Goal: Information Seeking & Learning: Learn about a topic

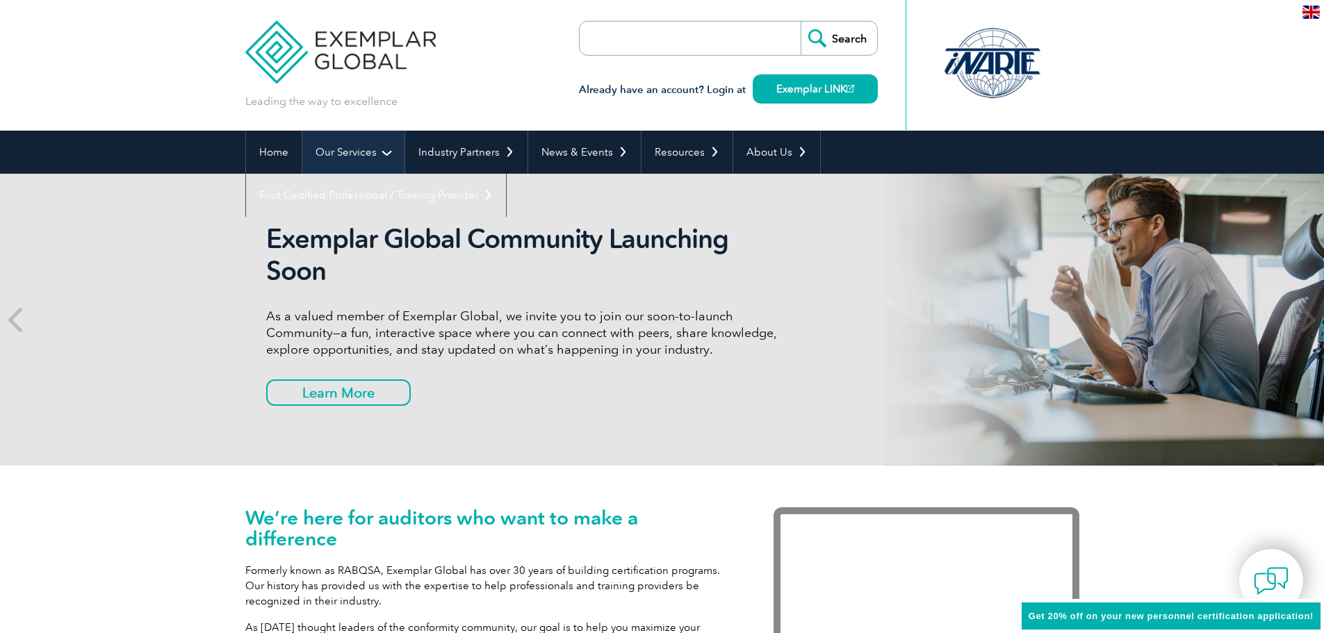
click at [355, 150] on link "Our Services" at bounding box center [353, 152] width 102 height 43
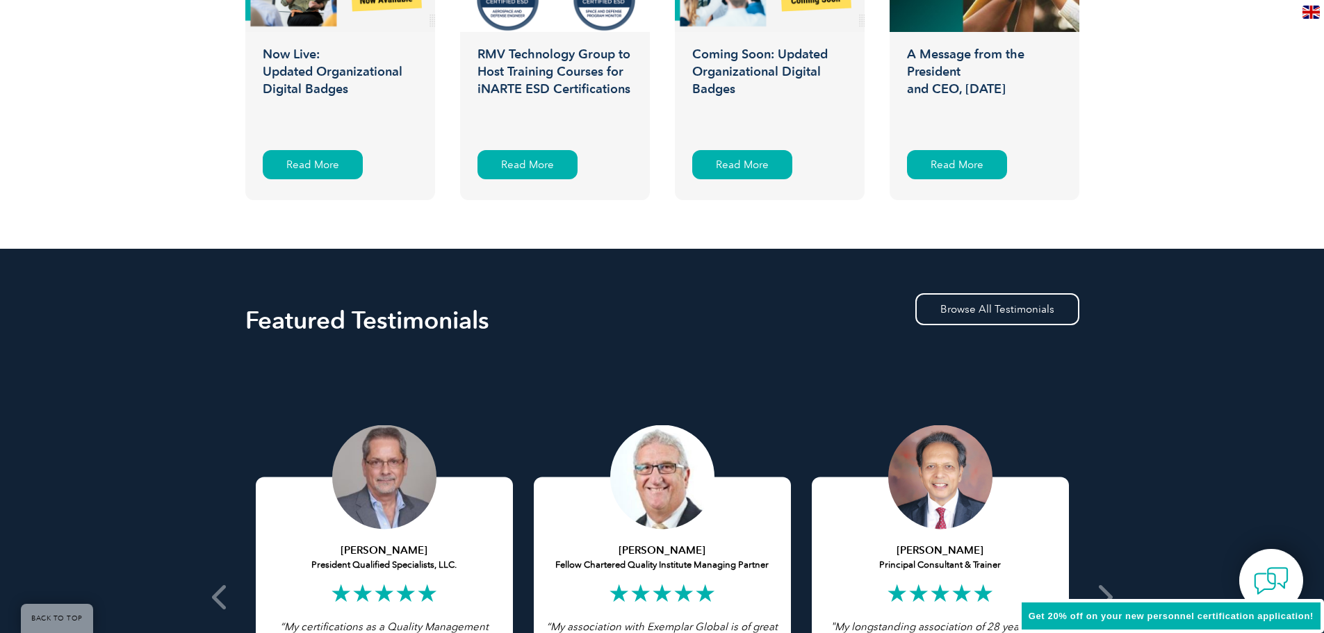
scroll to position [2711, 0]
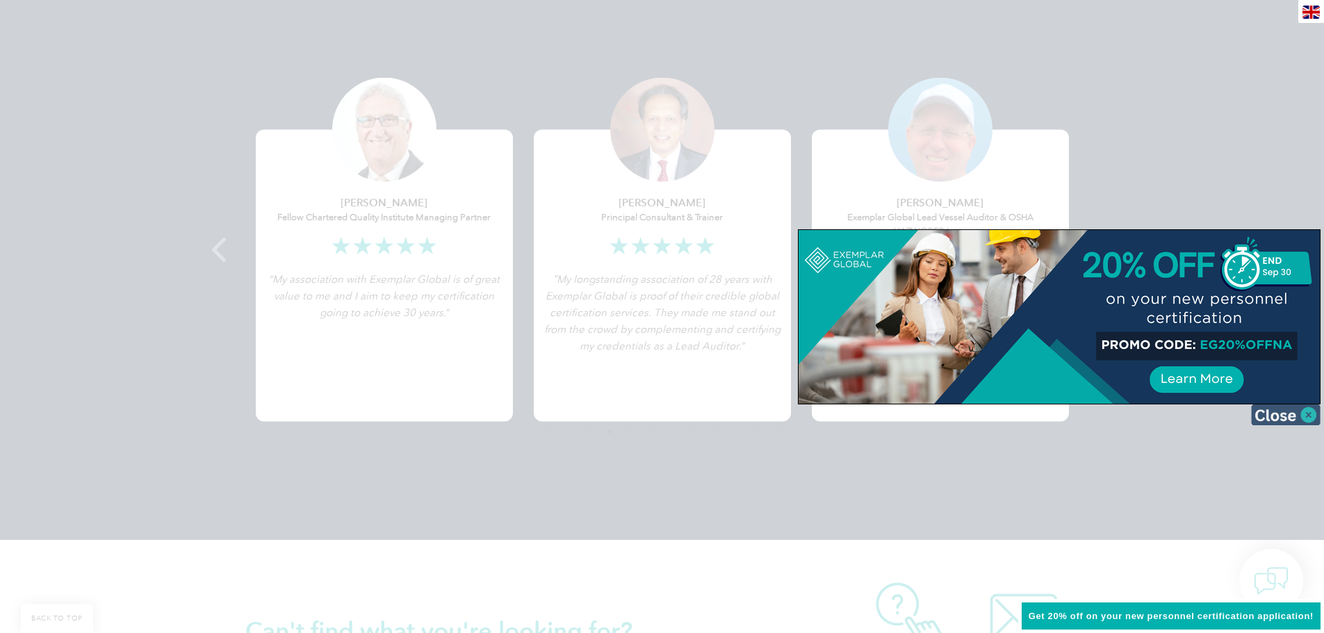
click at [1315, 414] on img at bounding box center [1286, 415] width 70 height 21
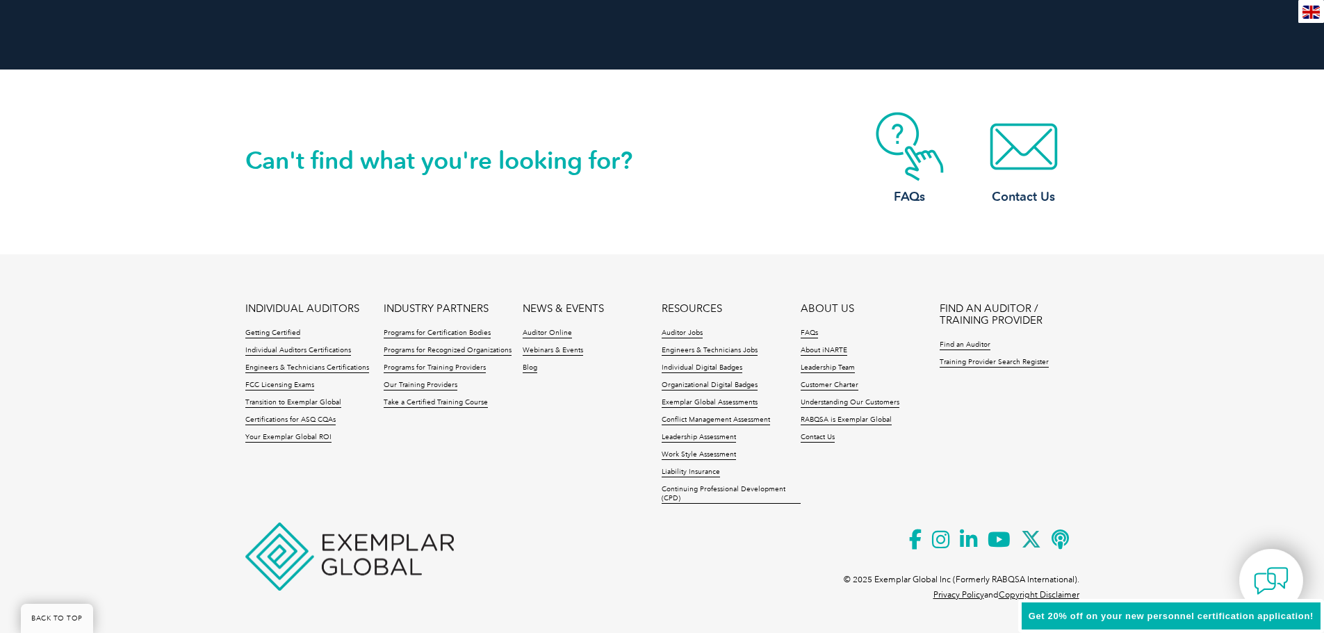
scroll to position [0, 0]
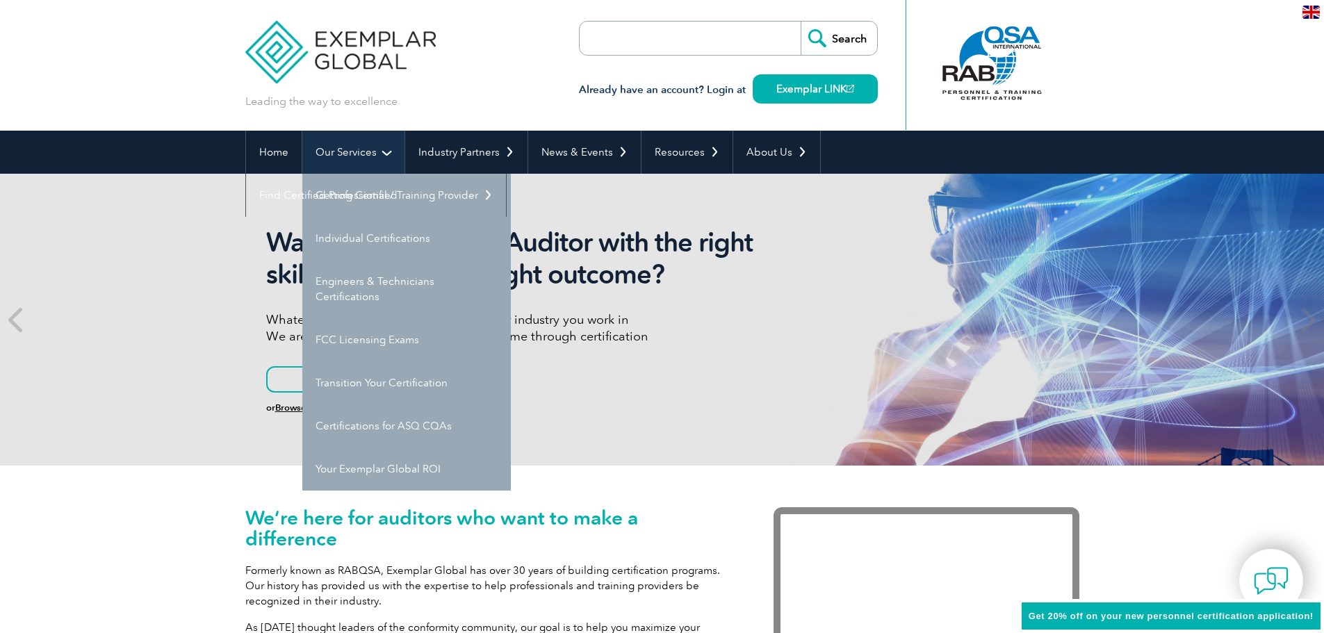
click at [348, 159] on link "Our Services" at bounding box center [353, 152] width 102 height 43
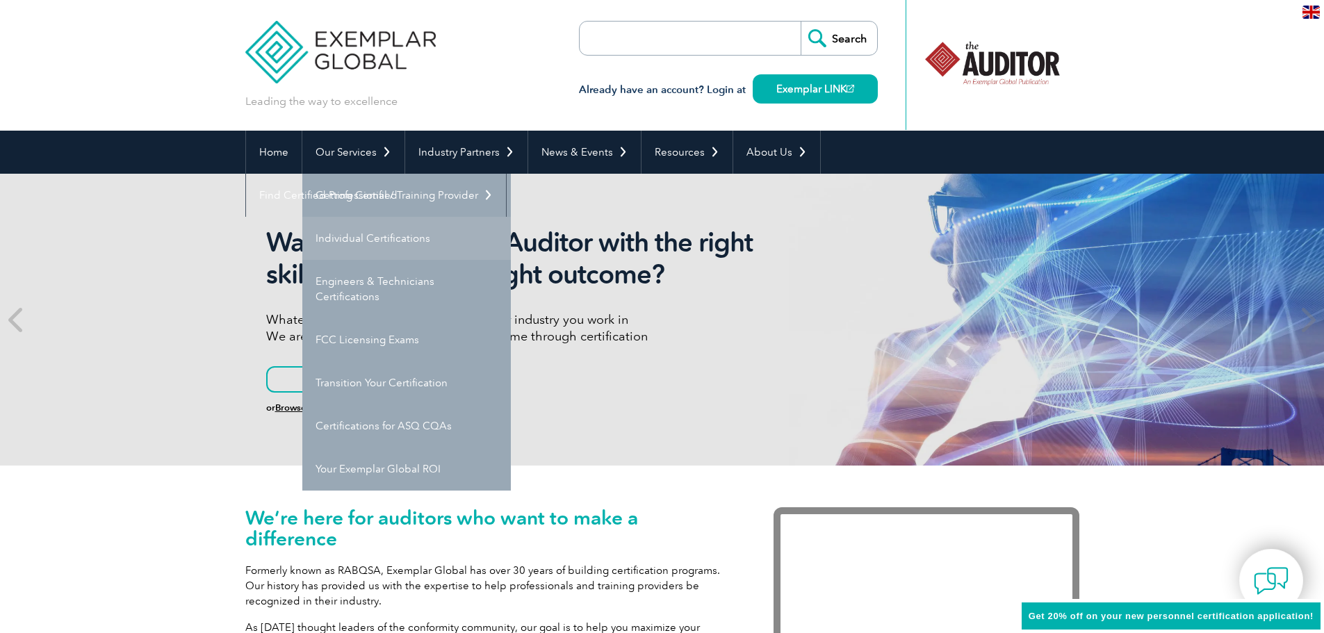
click at [368, 238] on link "Individual Certifications" at bounding box center [406, 238] width 209 height 43
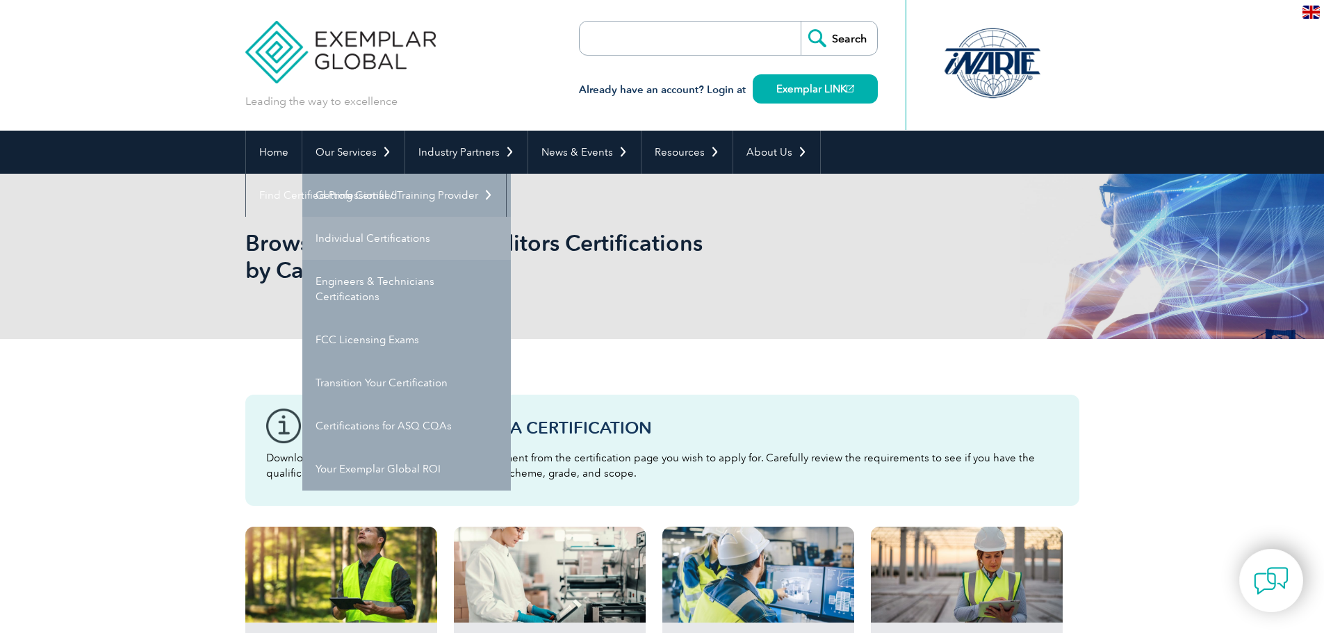
click at [358, 240] on link "Individual Certifications" at bounding box center [406, 238] width 209 height 43
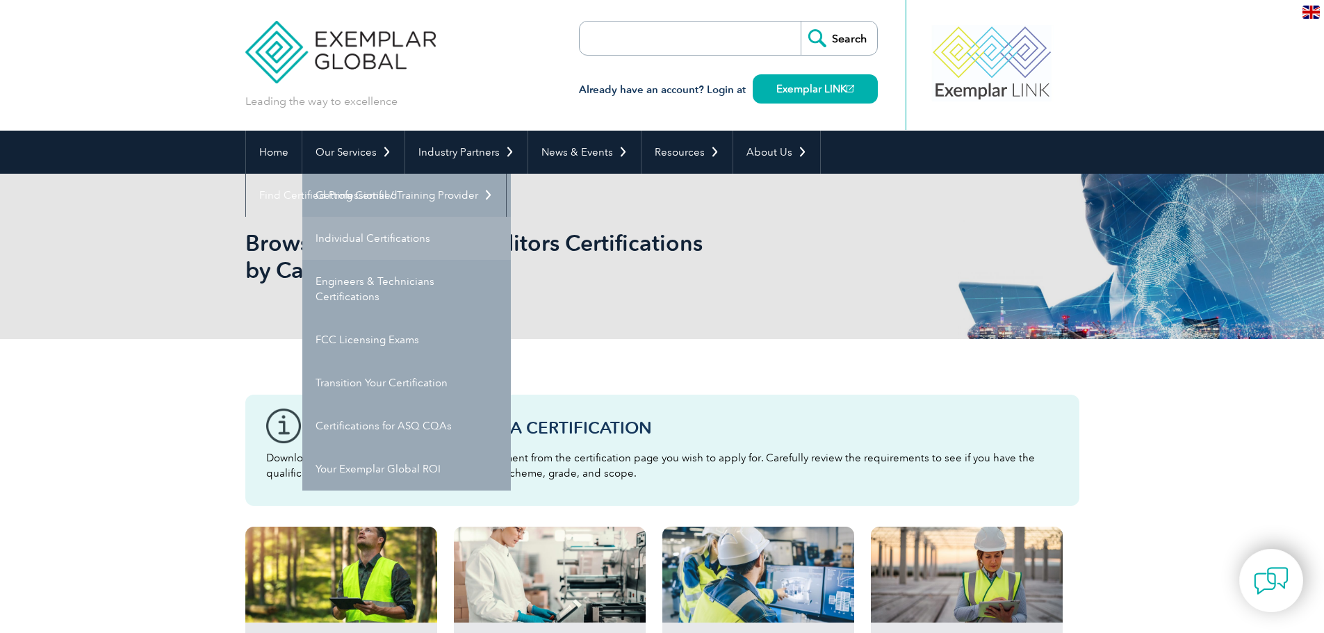
click at [333, 233] on link "Individual Certifications" at bounding box center [406, 238] width 209 height 43
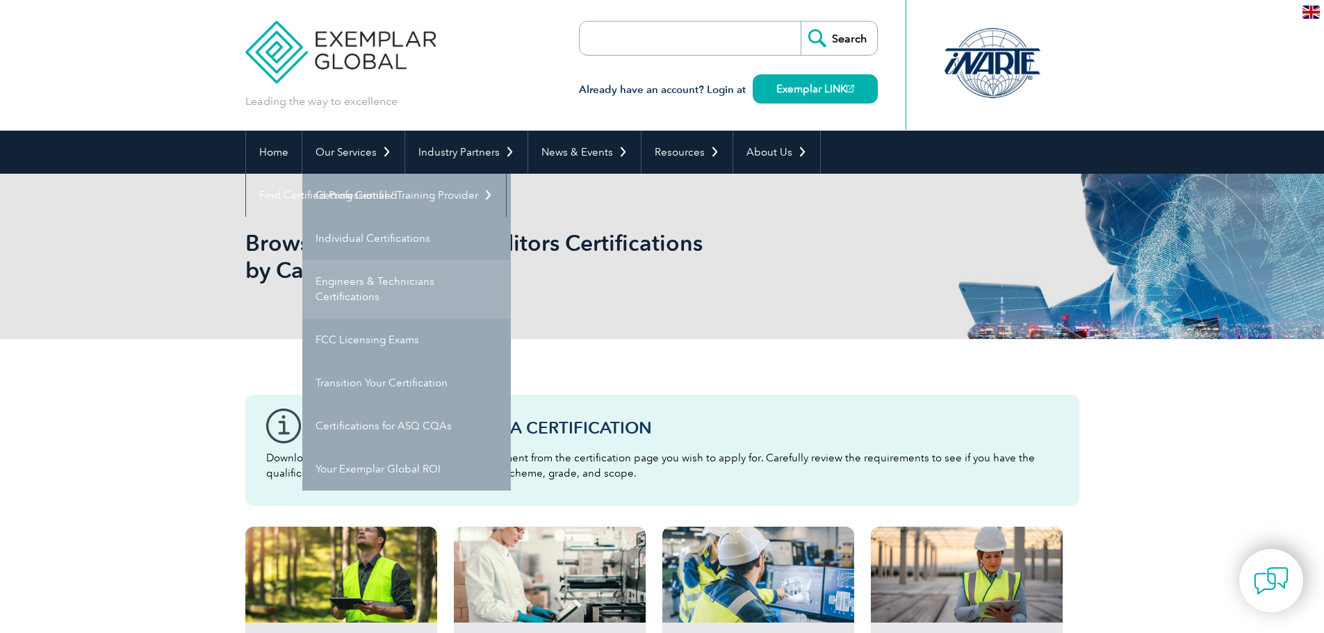
click at [358, 291] on link "Engineers & Technicians Certifications" at bounding box center [406, 289] width 209 height 58
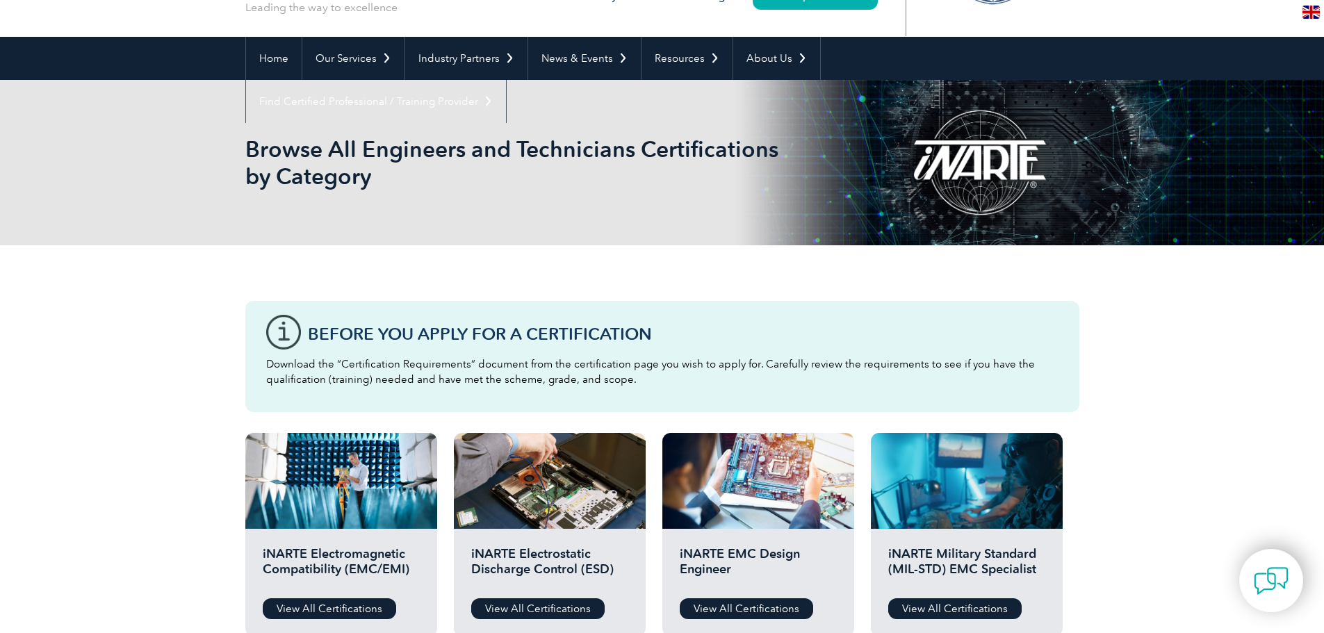
scroll to position [70, 0]
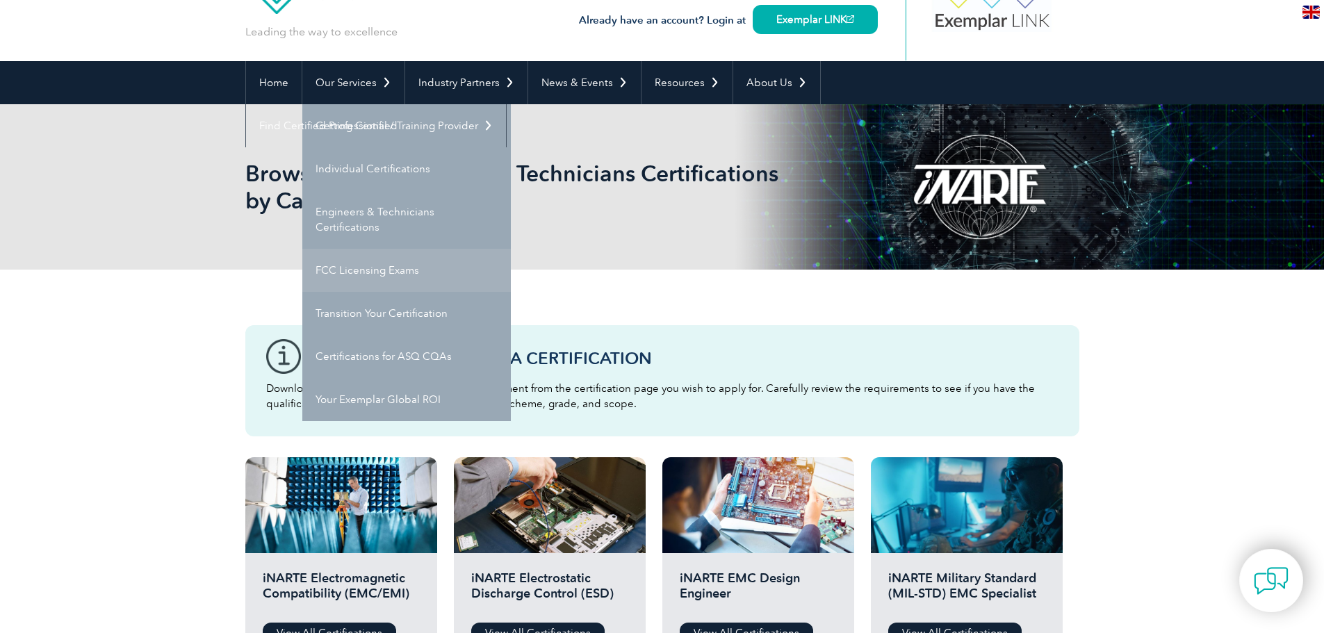
click at [357, 277] on link "FCC Licensing Exams" at bounding box center [406, 270] width 209 height 43
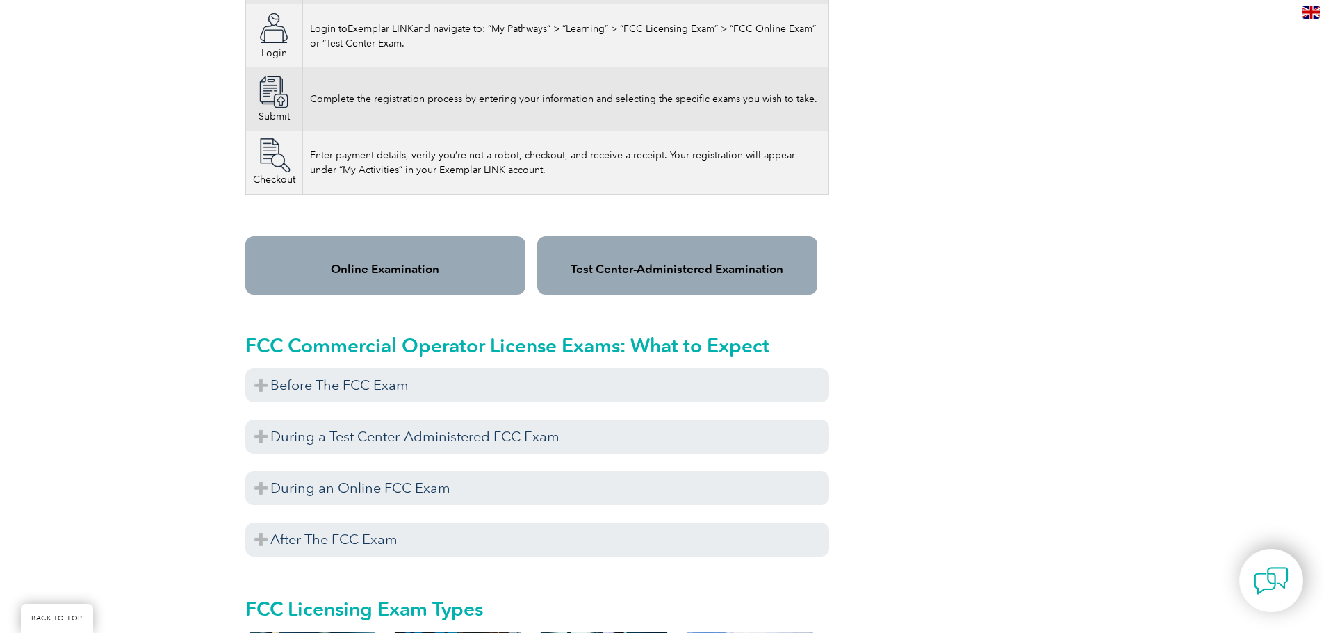
scroll to position [1043, 0]
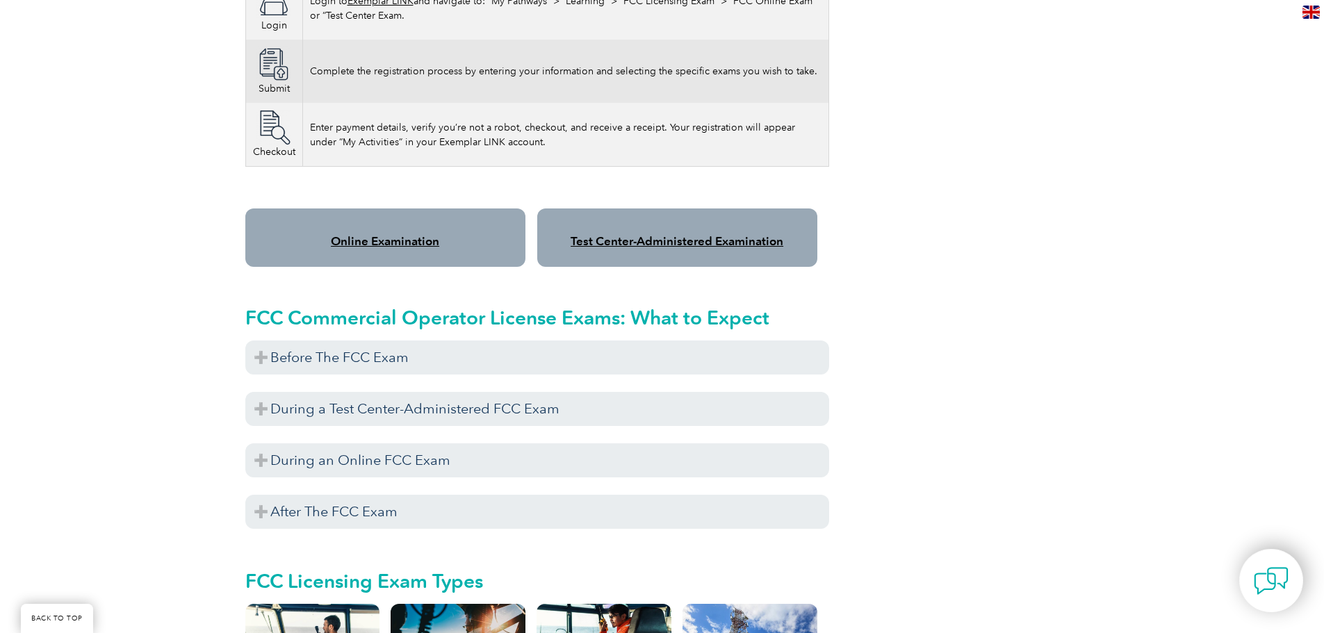
click at [668, 375] on div "Preparation. Study, study, study! See a list of FCC exam study guides available…" at bounding box center [537, 378] width 584 height 7
click at [664, 375] on div "Preparation. Study, study, study! See a list of FCC exam study guides available…" at bounding box center [537, 378] width 584 height 7
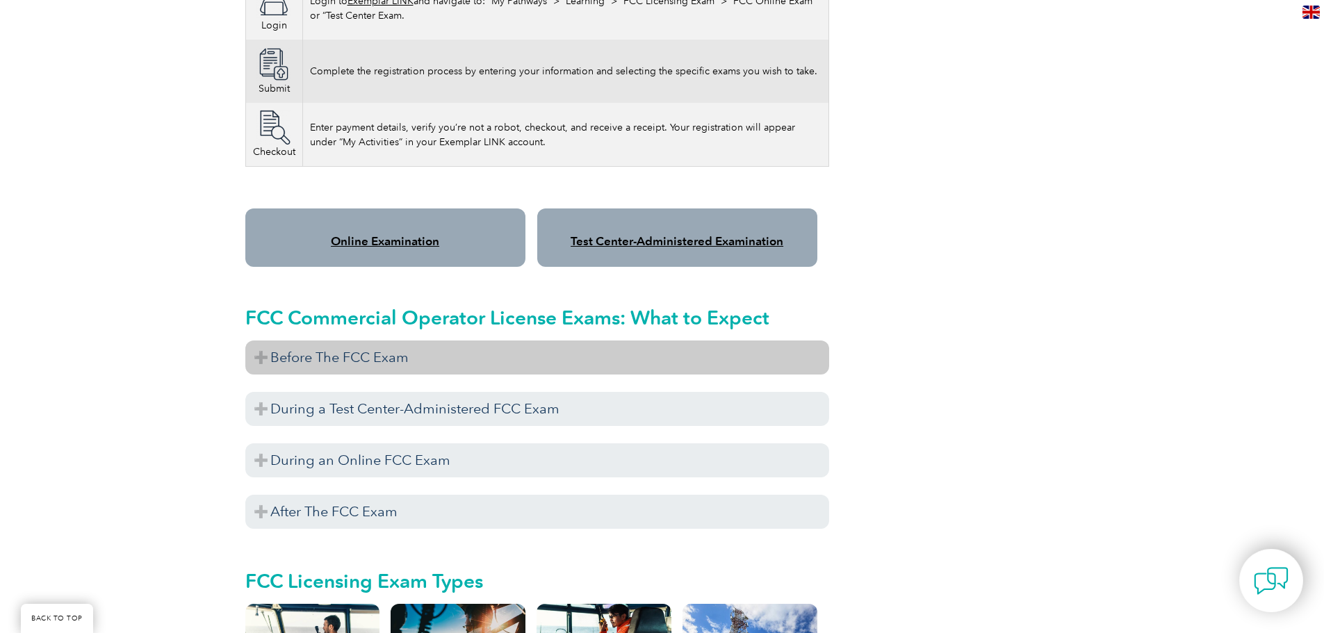
click at [653, 355] on h3 "Before The FCC Exam" at bounding box center [537, 358] width 584 height 34
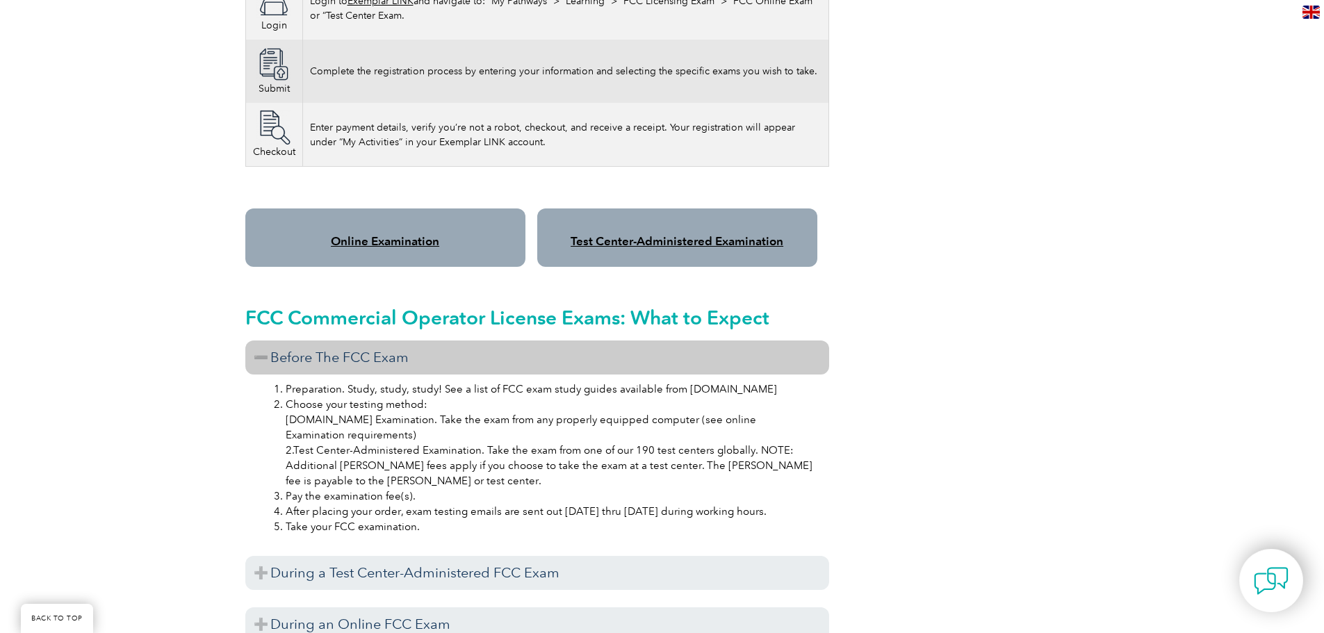
click at [430, 234] on link "Online Examination" at bounding box center [385, 241] width 108 height 14
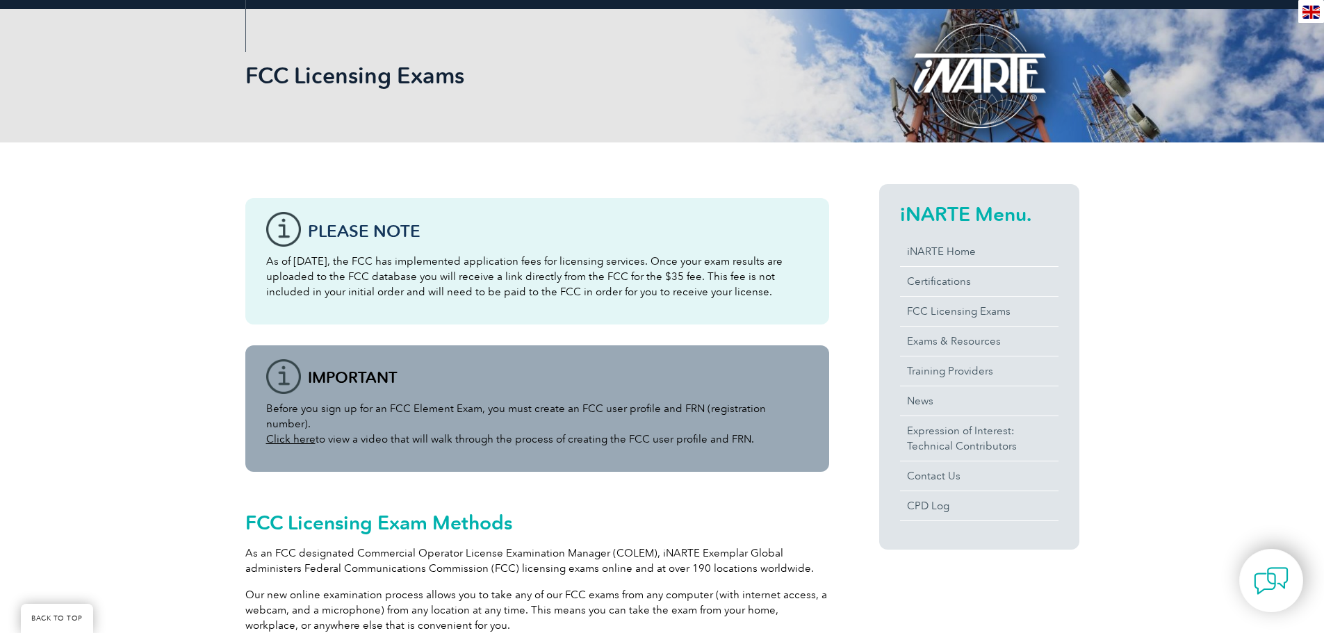
scroll to position [0, 0]
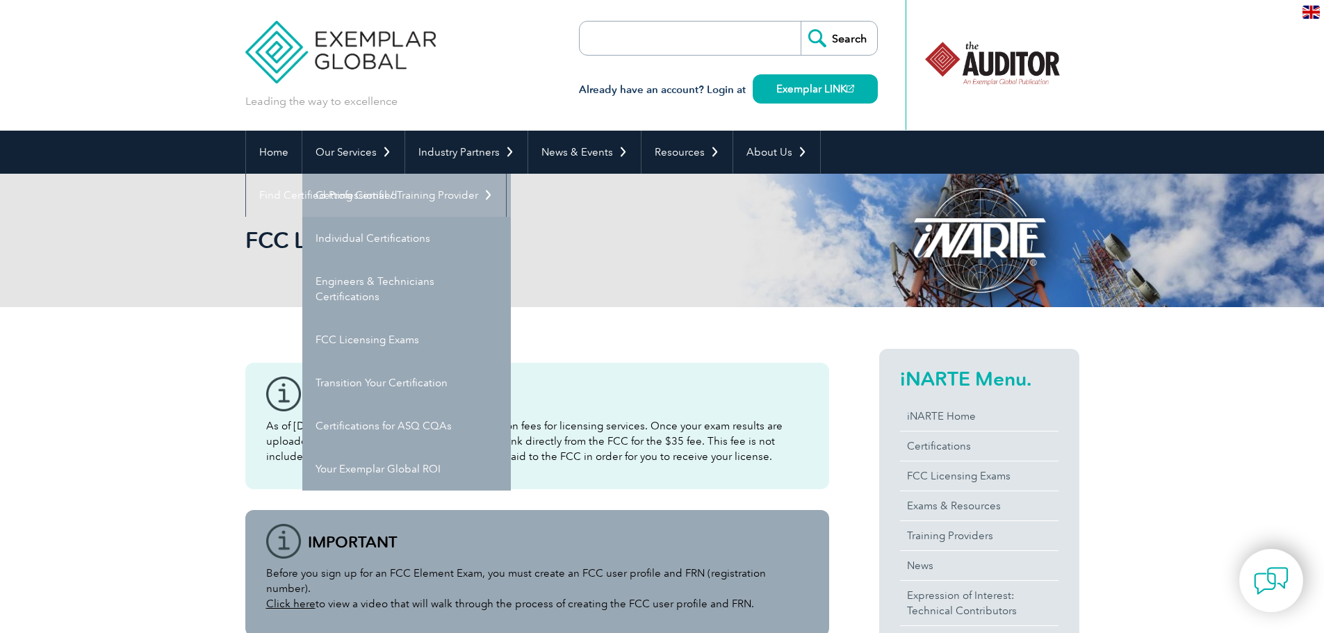
click at [368, 198] on link "Getting Certified" at bounding box center [406, 195] width 209 height 43
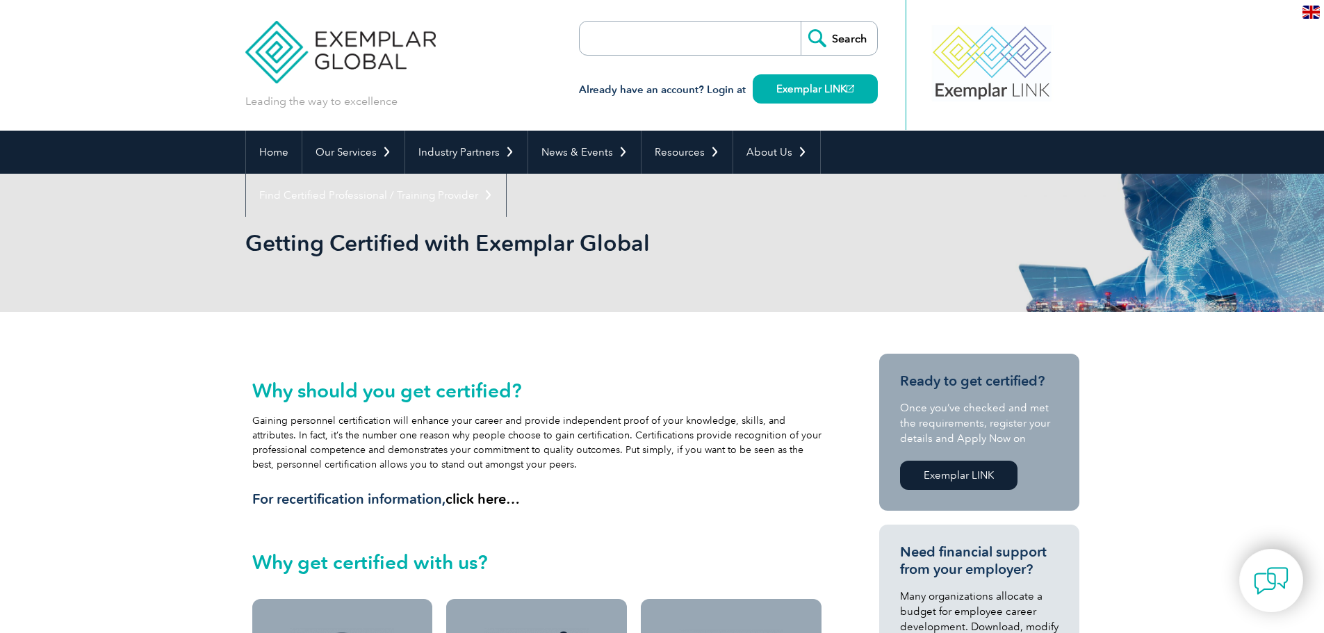
click at [307, 51] on img at bounding box center [340, 41] width 191 height 83
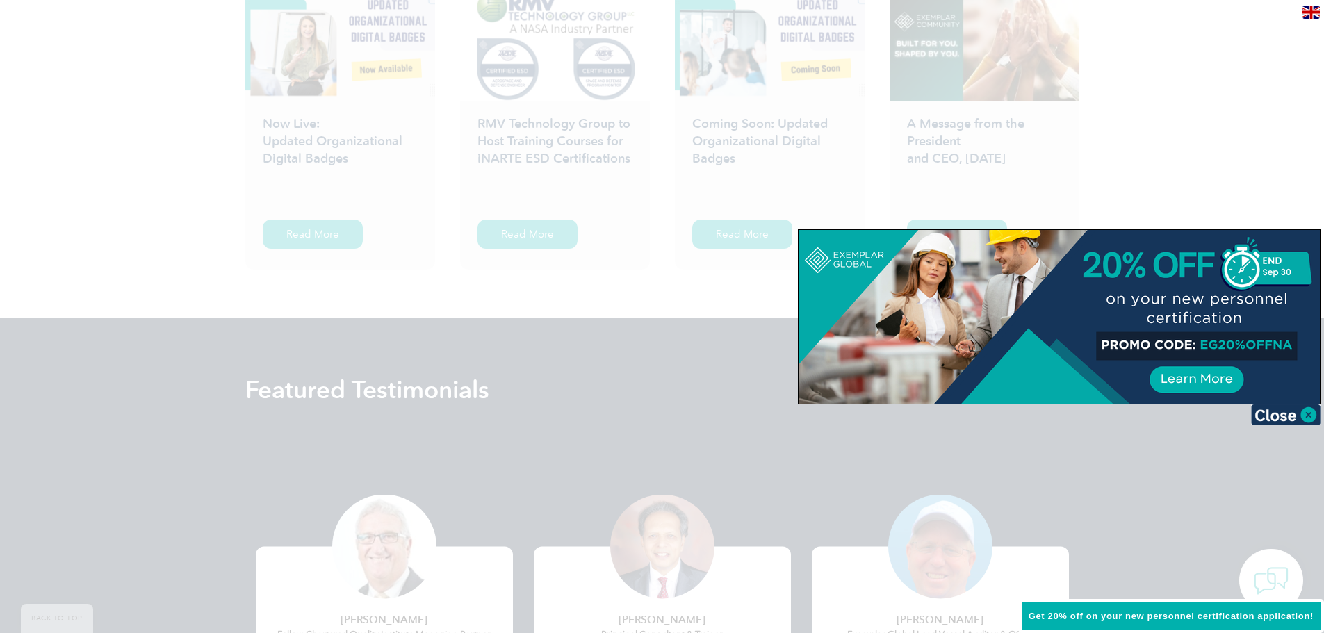
scroll to position [2642, 0]
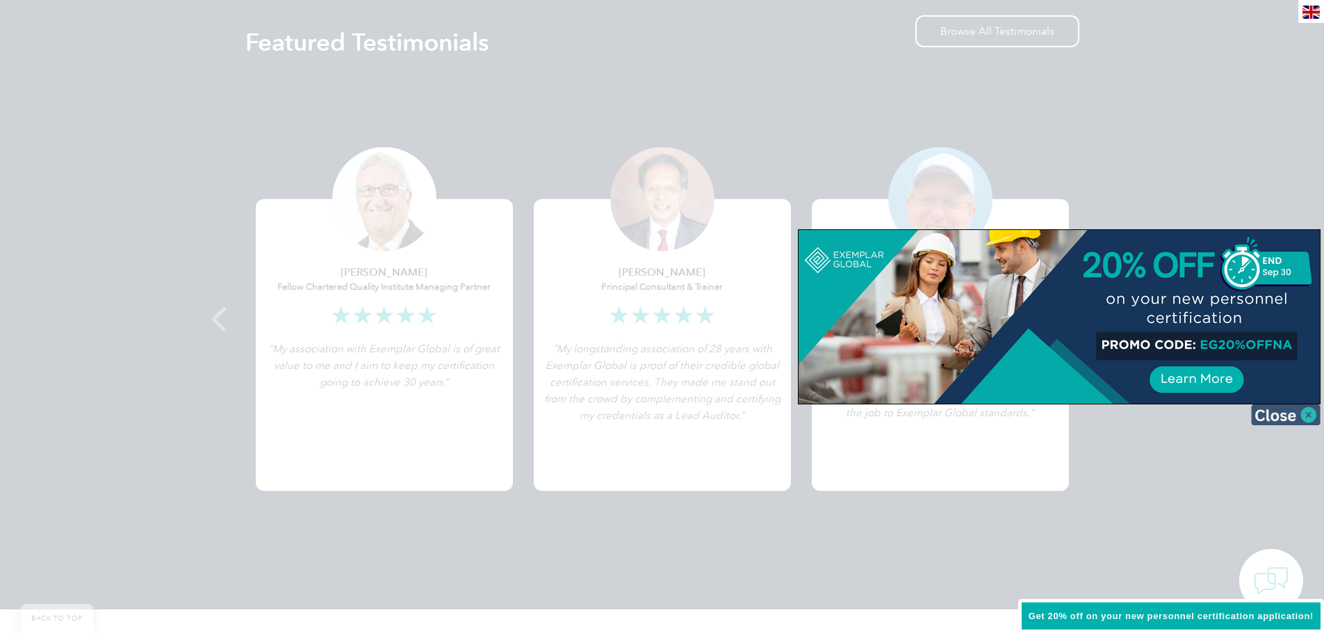
click at [1306, 416] on img at bounding box center [1286, 415] width 70 height 21
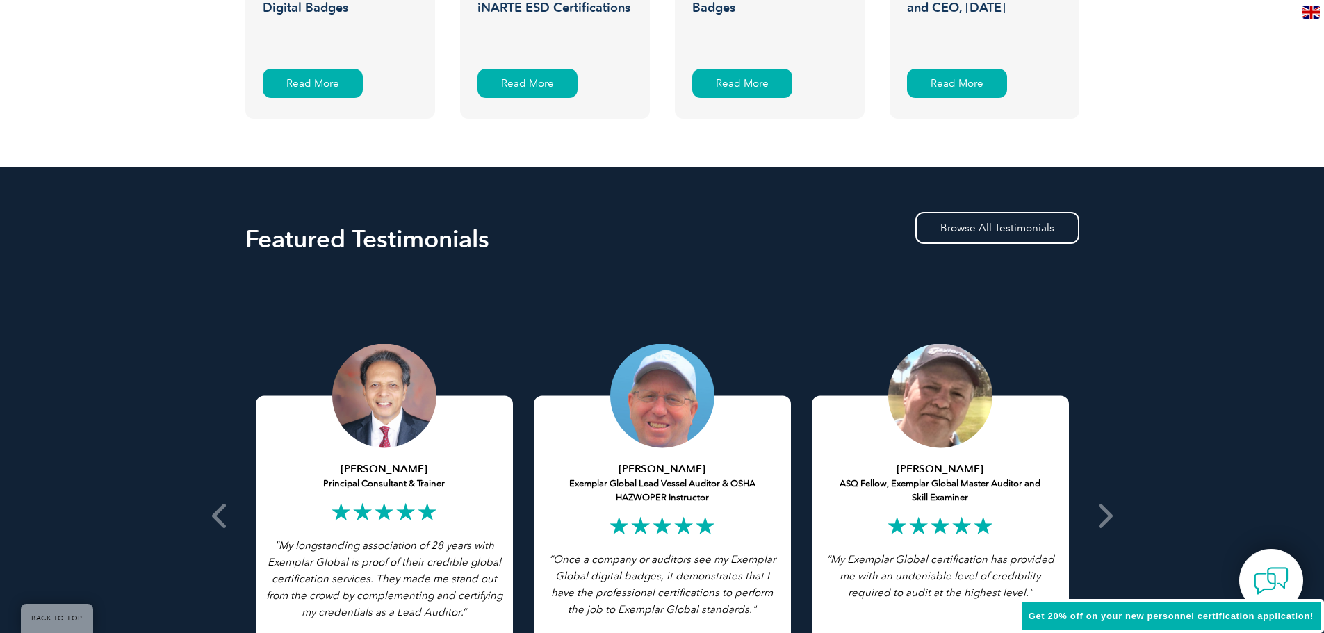
scroll to position [0, 0]
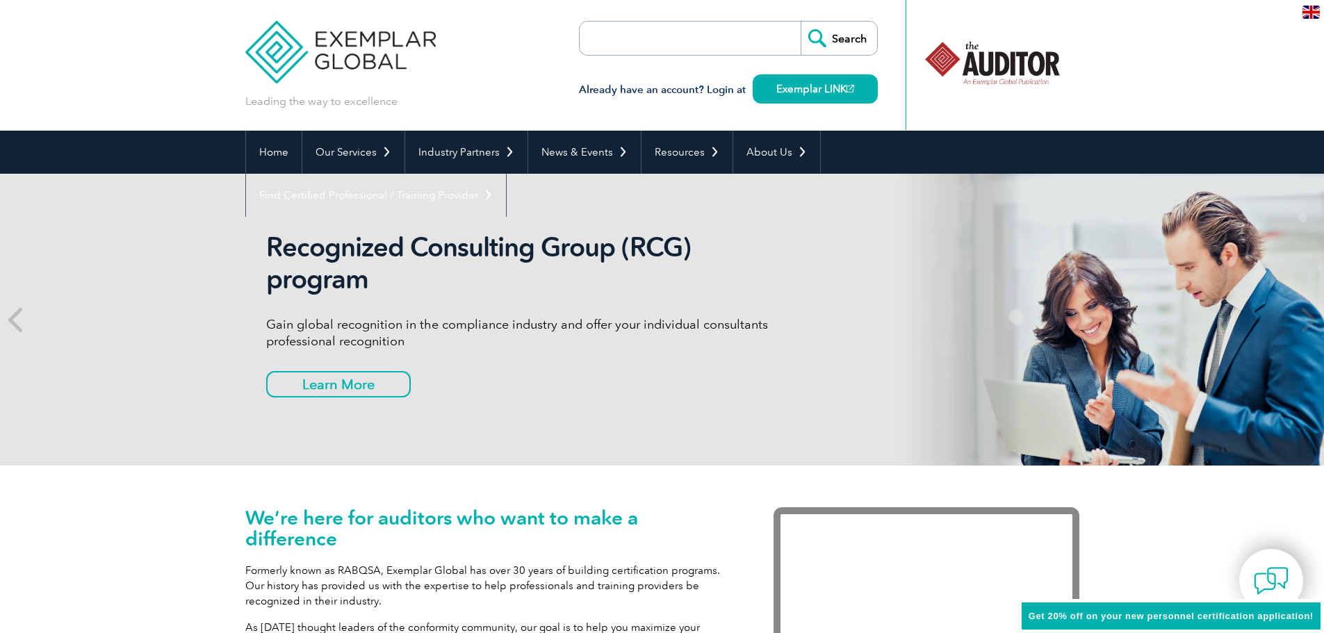
click at [305, 52] on img at bounding box center [340, 41] width 191 height 83
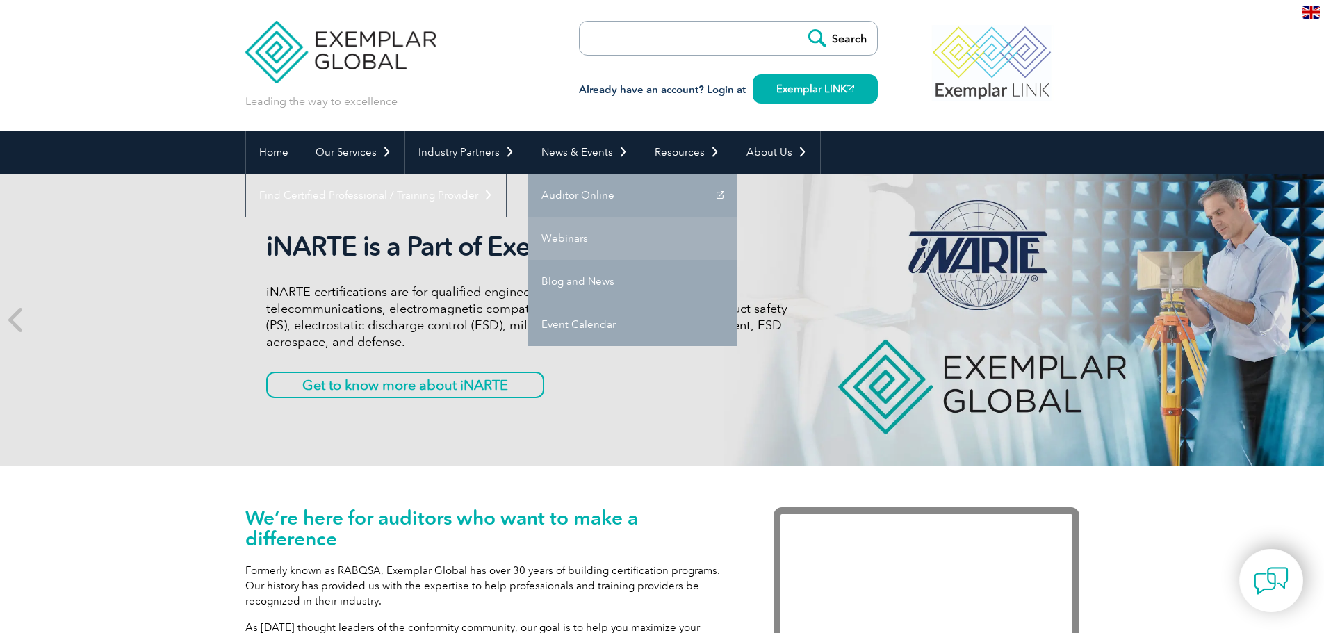
click at [576, 237] on link "Webinars" at bounding box center [632, 238] width 209 height 43
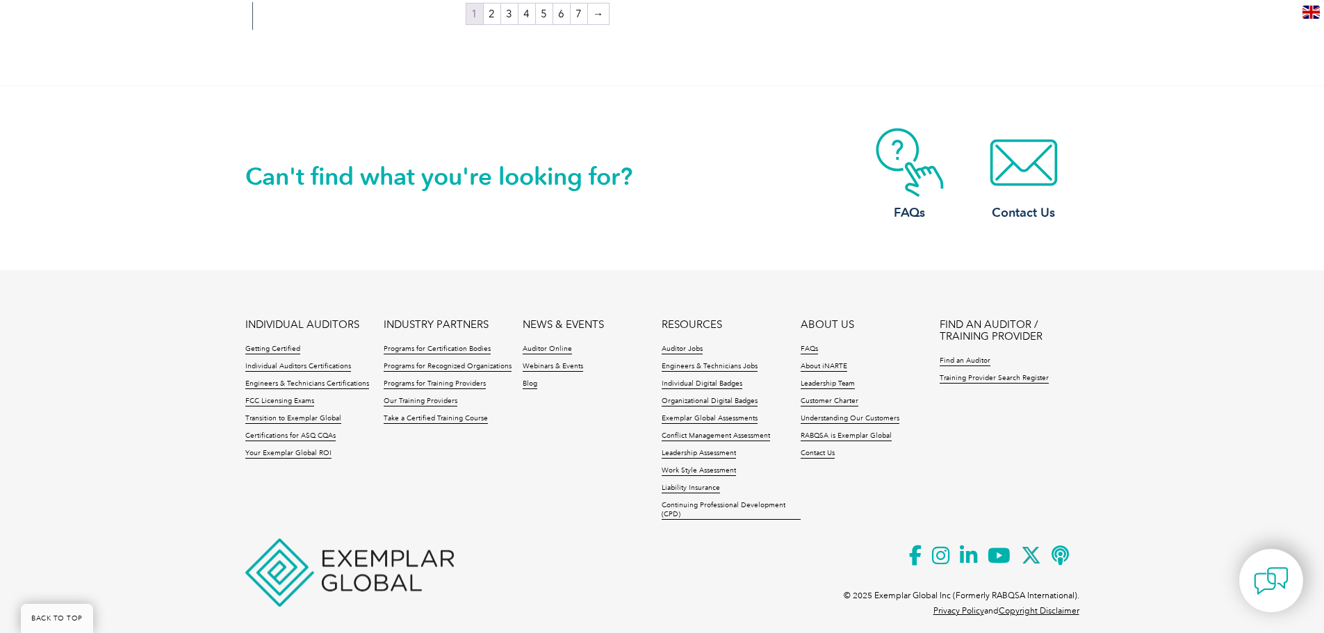
scroll to position [2777, 0]
click at [532, 379] on link "Blog" at bounding box center [530, 384] width 15 height 10
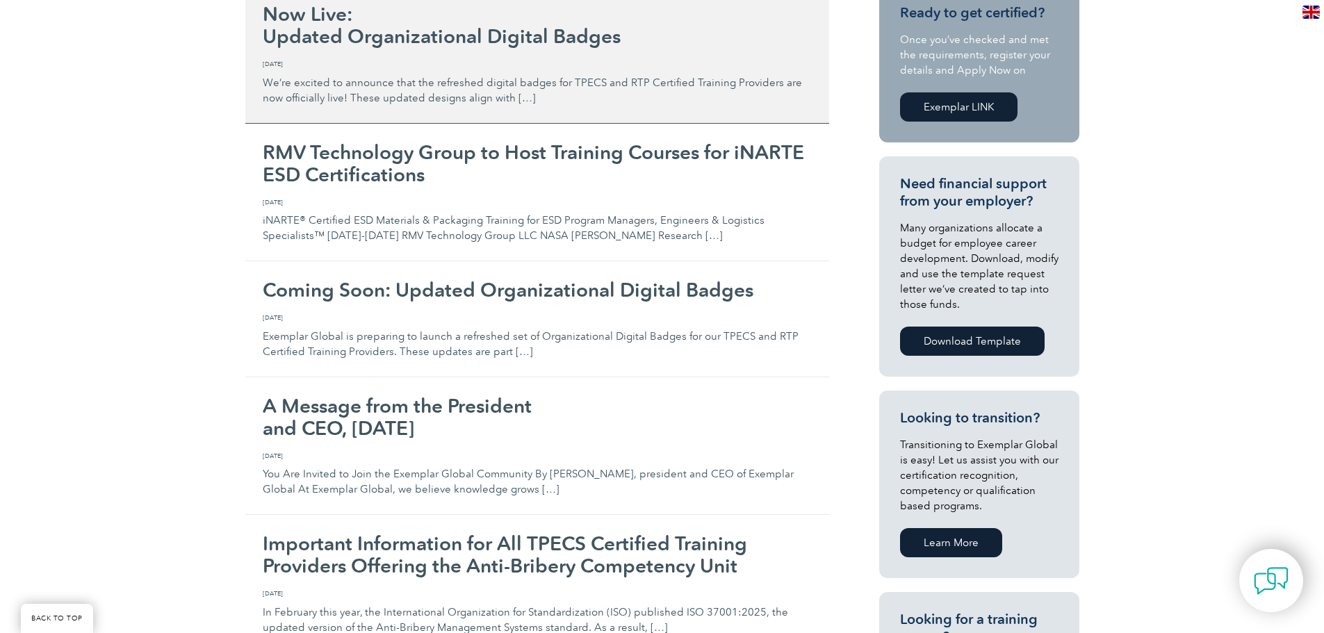
scroll to position [417, 0]
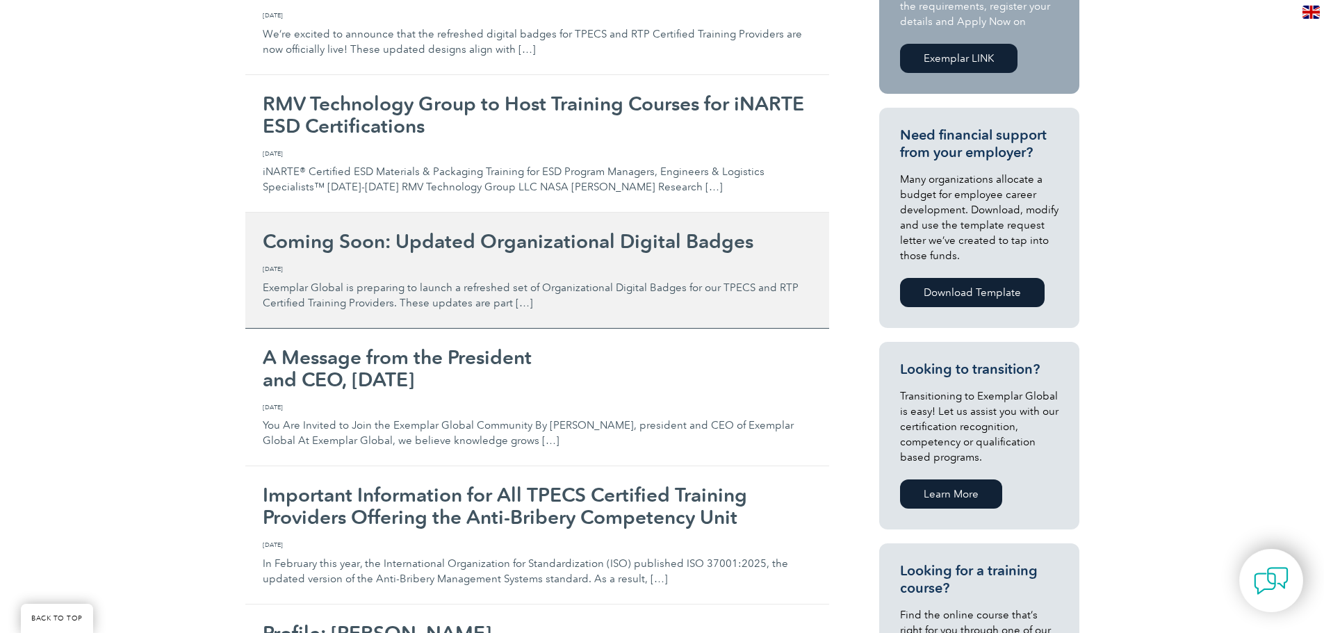
click at [431, 260] on div "Coming Soon: Updated Organizational Digital Badges Thursday, July 17th, 2025 Un…" at bounding box center [537, 270] width 549 height 81
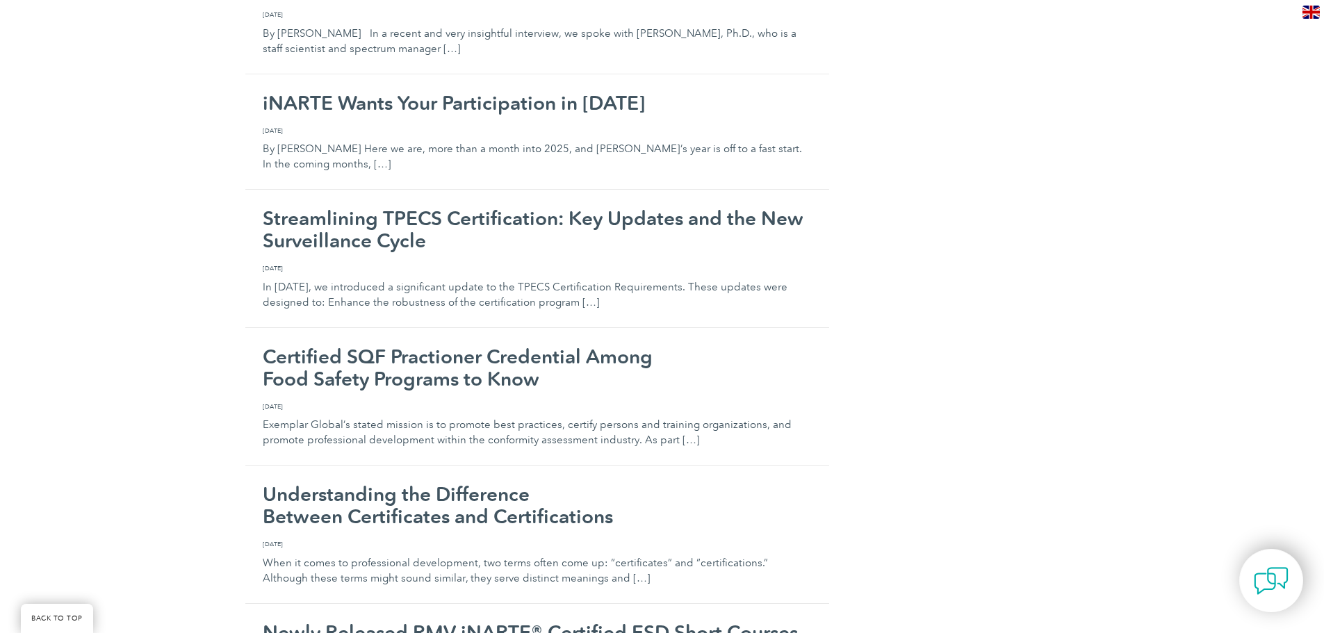
scroll to position [1877, 0]
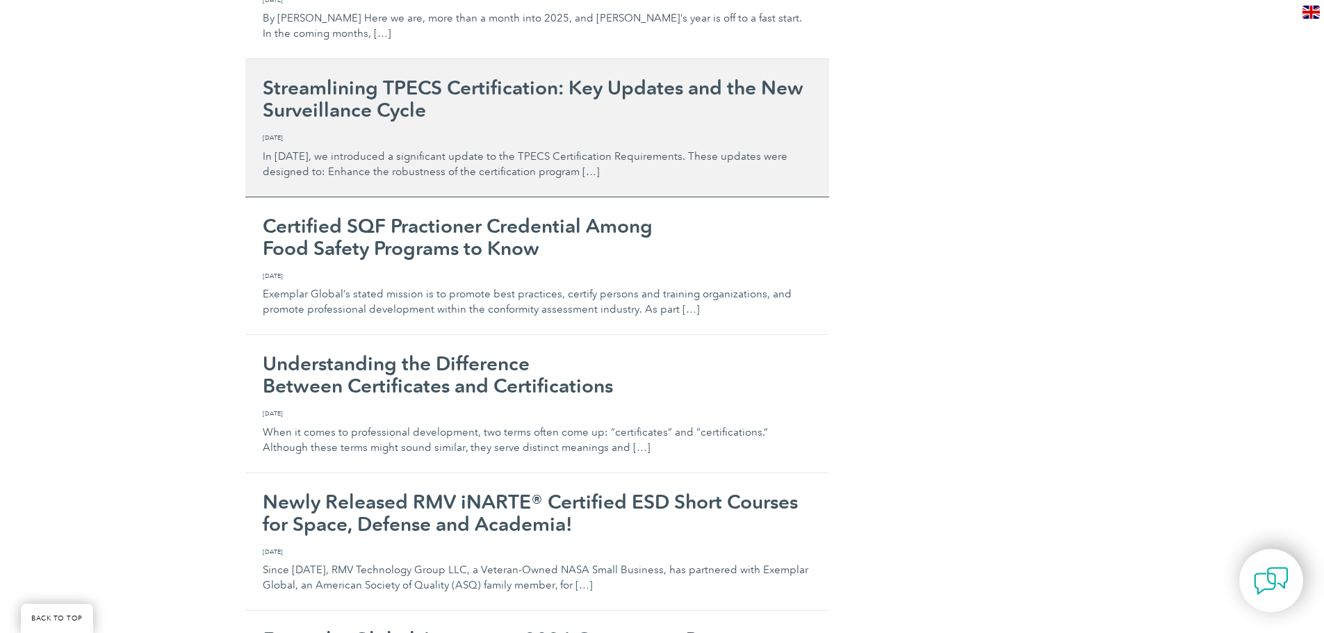
click at [309, 134] on span "Friday, January 17th, 2025" at bounding box center [537, 138] width 549 height 10
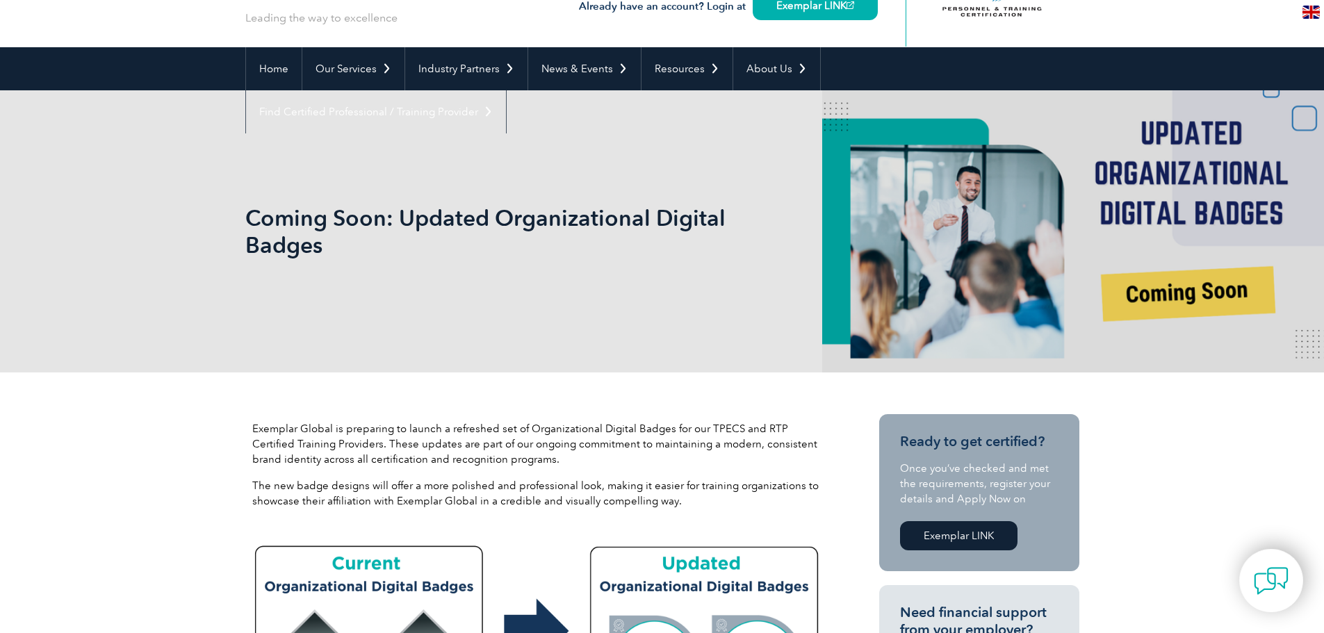
scroll to position [75, 0]
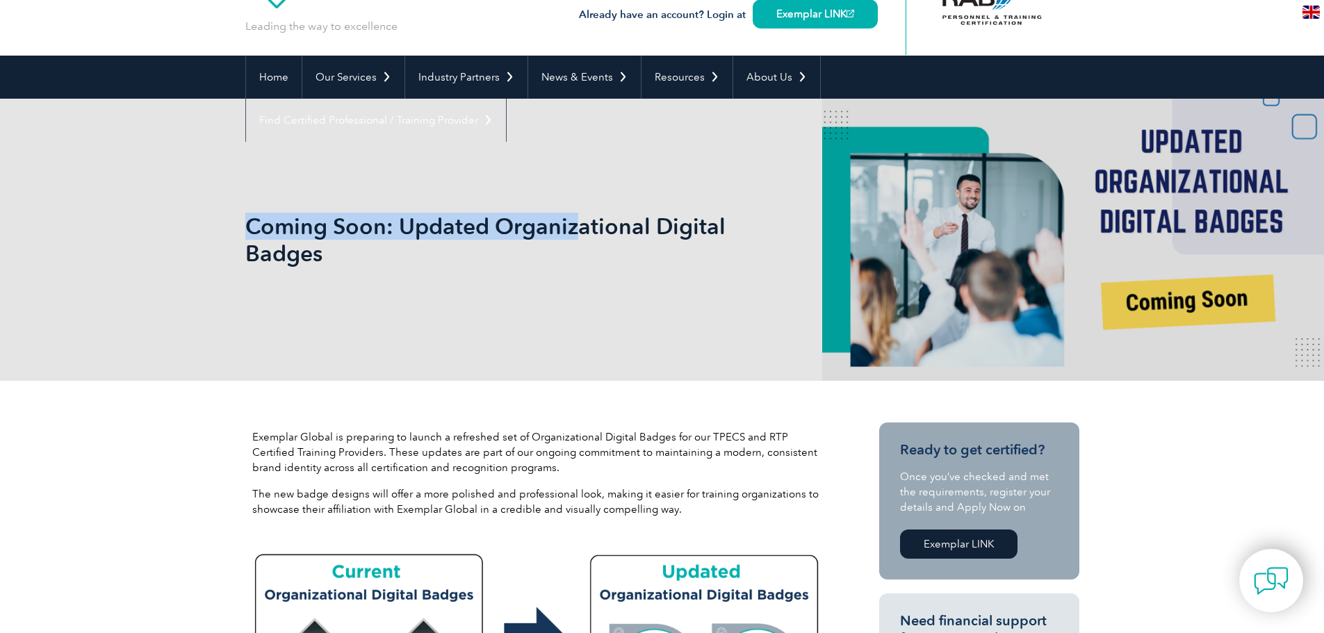
drag, startPoint x: 1071, startPoint y: 193, endPoint x: 581, endPoint y: 230, distance: 491.5
click at [581, 230] on div "Coming Soon: Updated Organizational Digital Badges" at bounding box center [662, 240] width 834 height 282
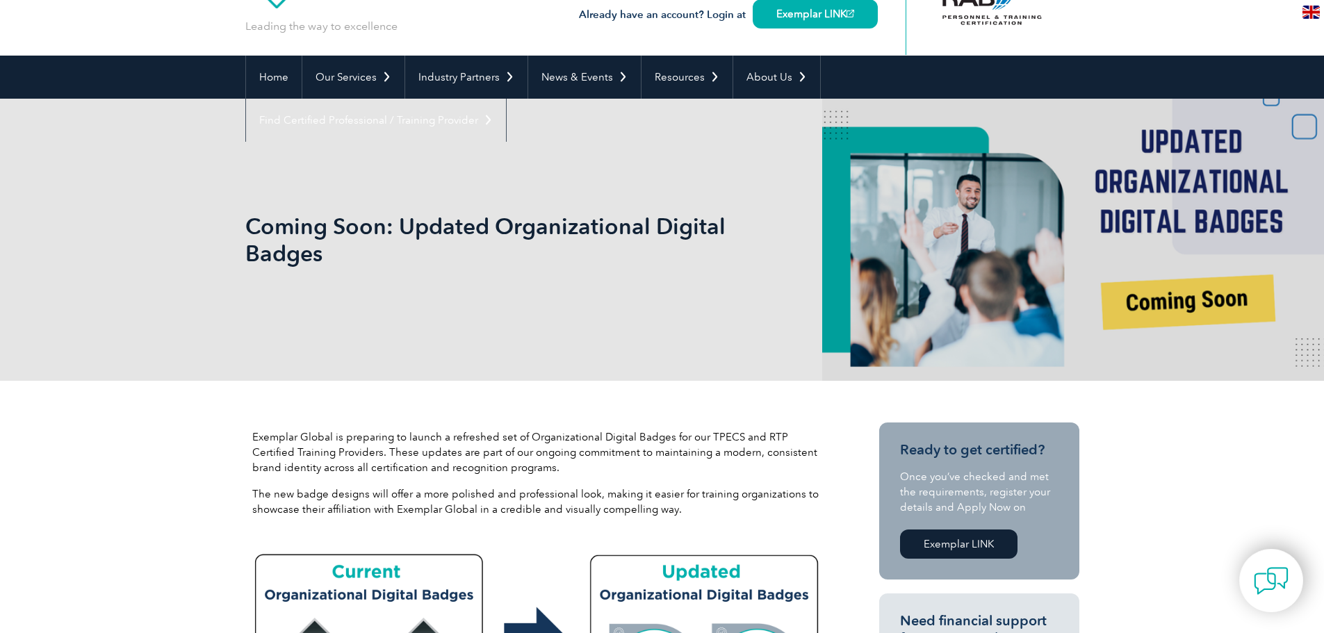
click at [260, 128] on div "Coming Soon: Updated Organizational Digital Badges" at bounding box center [662, 240] width 834 height 282
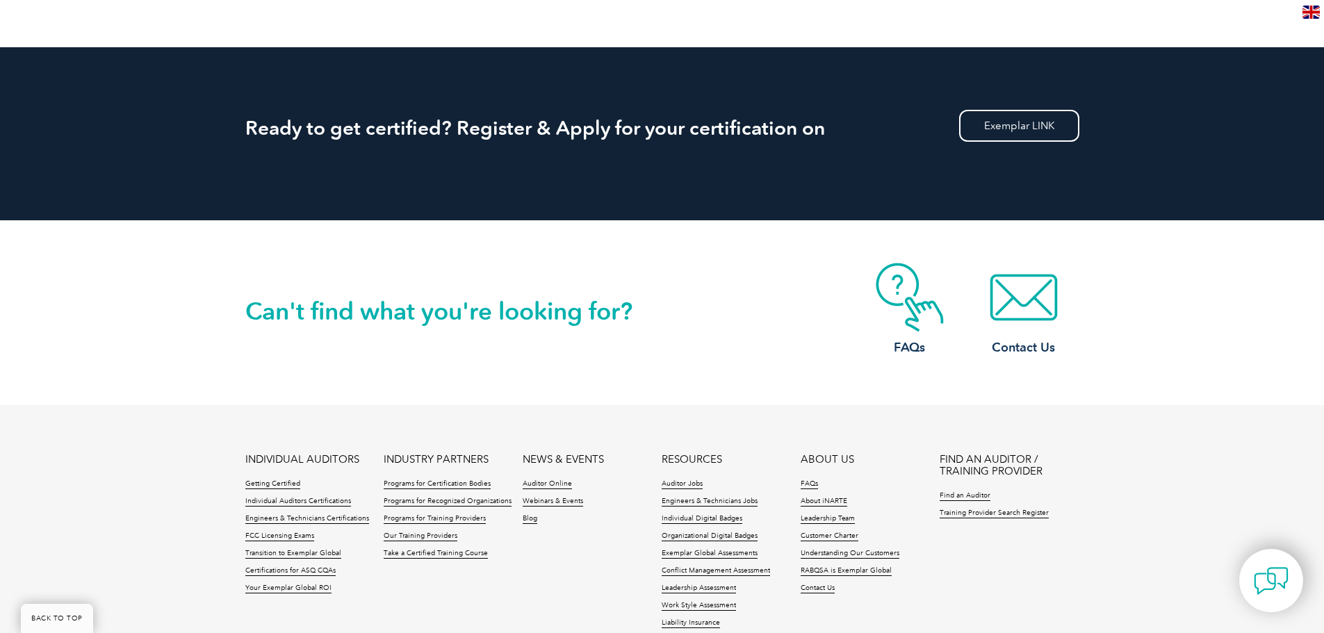
scroll to position [1445, 0]
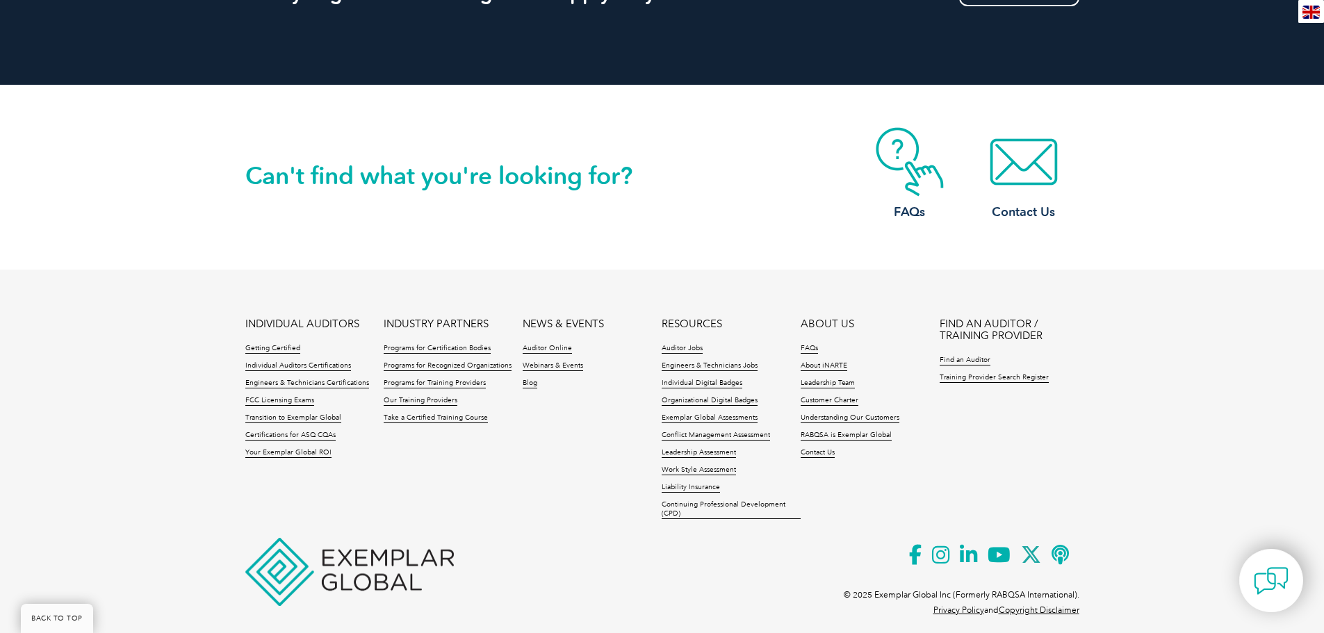
click at [1318, 489] on footer "INDIVIDUAL AUDITORS Getting Certified Individual Auditors Certifications Engine…" at bounding box center [662, 455] width 1324 height 370
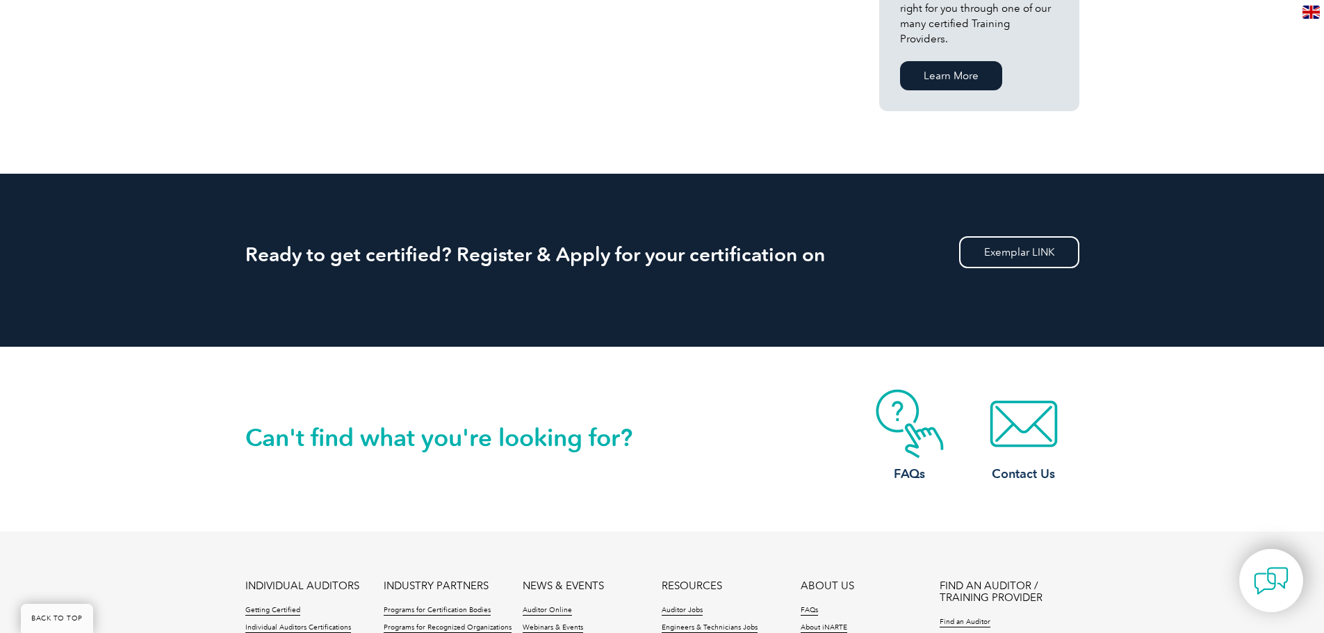
drag, startPoint x: 1318, startPoint y: 489, endPoint x: 1326, endPoint y: -35, distance: 523.5
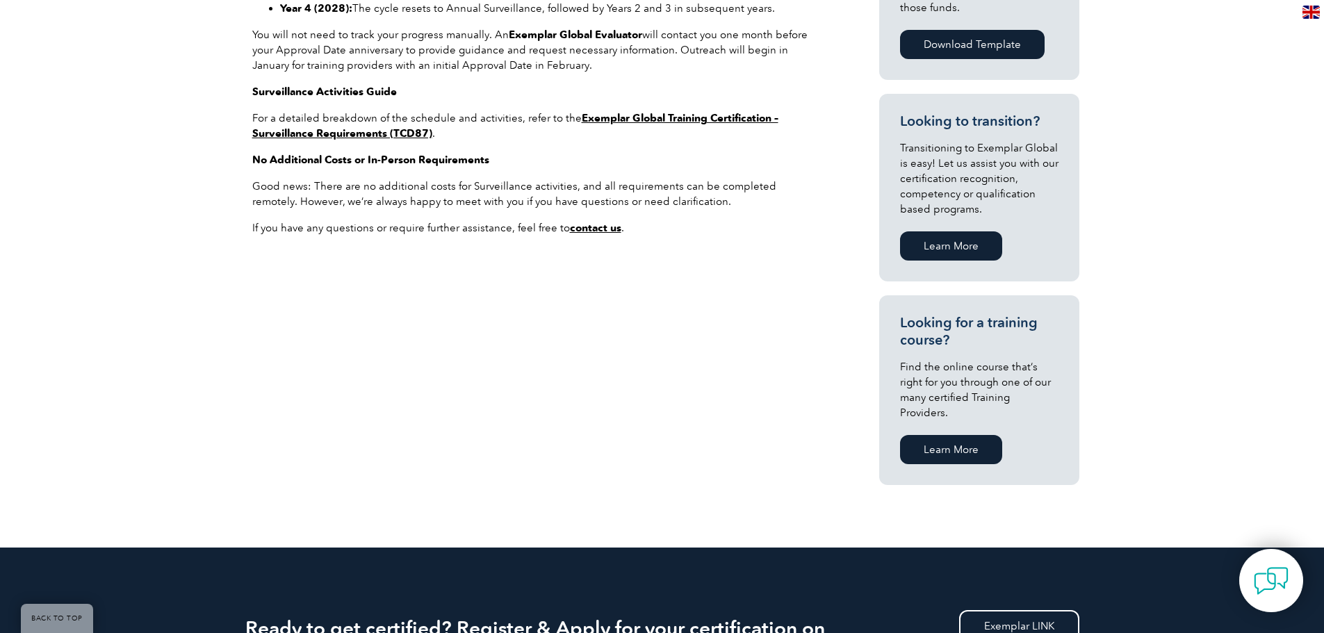
scroll to position [611, 0]
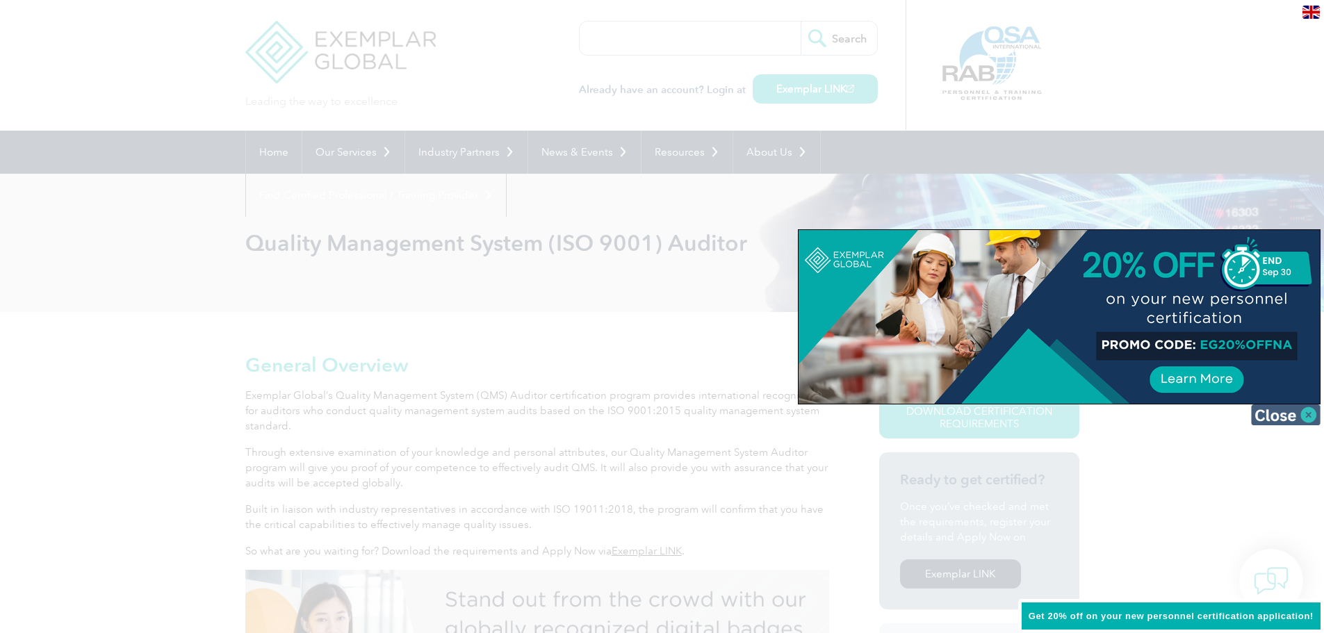
click at [1308, 412] on img at bounding box center [1286, 415] width 70 height 21
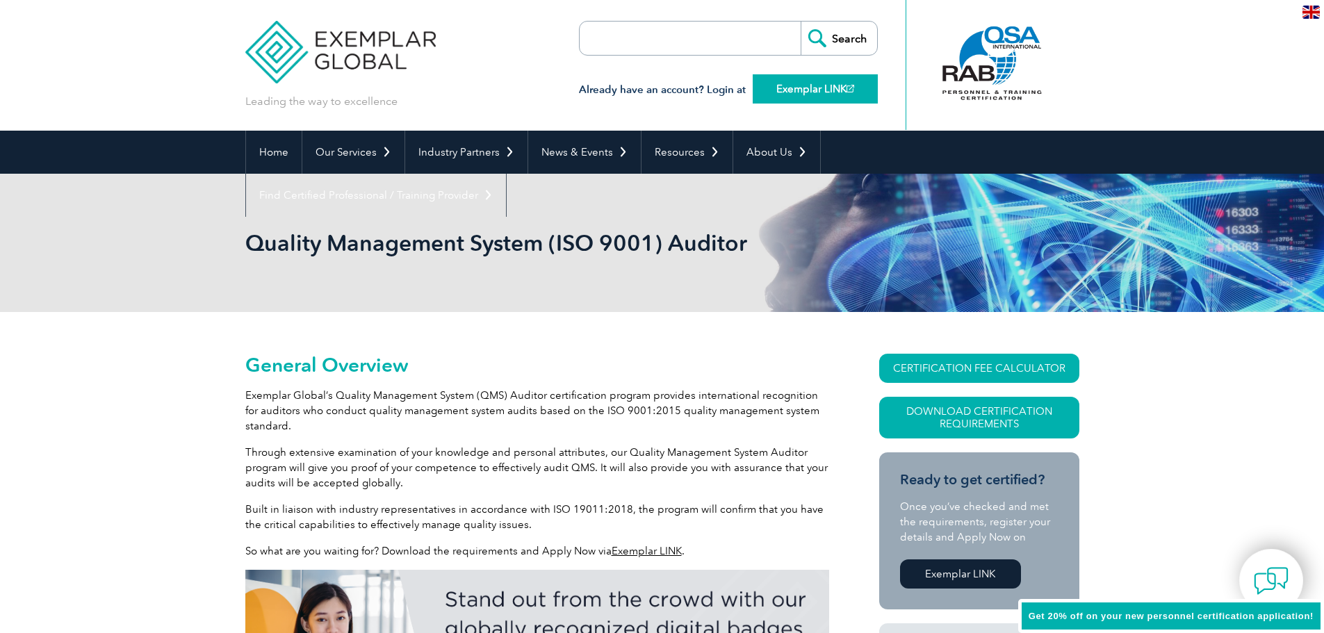
click at [803, 97] on link "Exemplar LINK" at bounding box center [815, 88] width 125 height 29
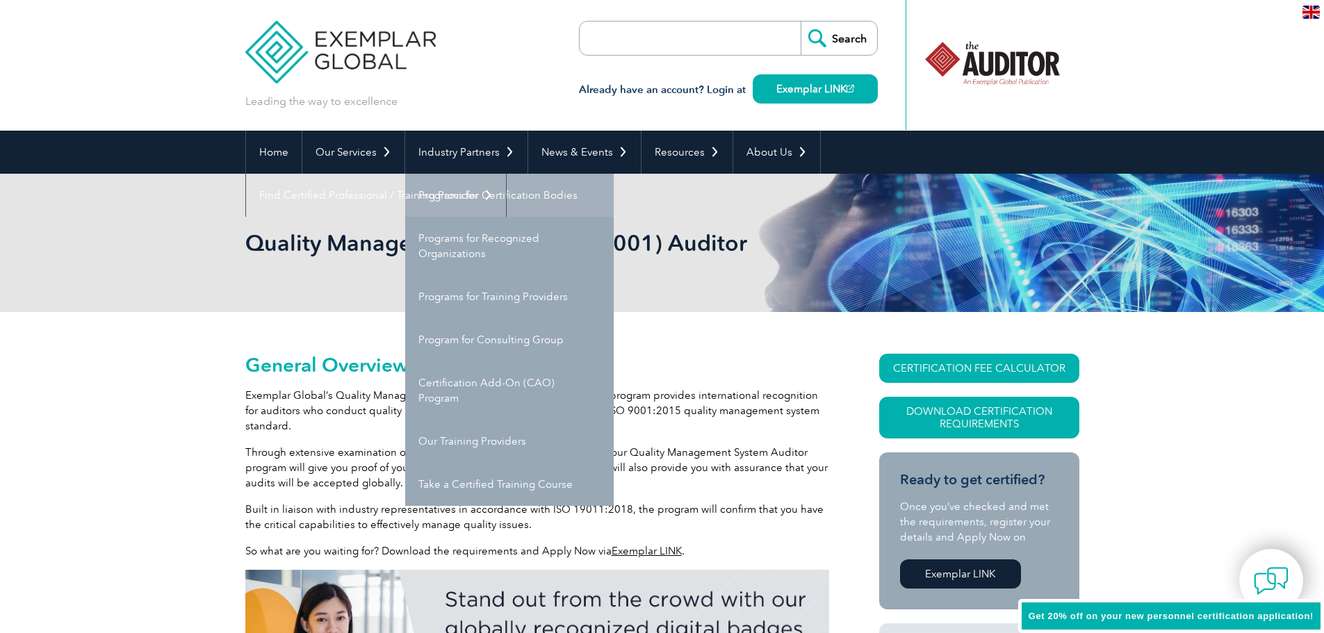
click at [462, 195] on link "Programs for Certification Bodies" at bounding box center [509, 195] width 209 height 43
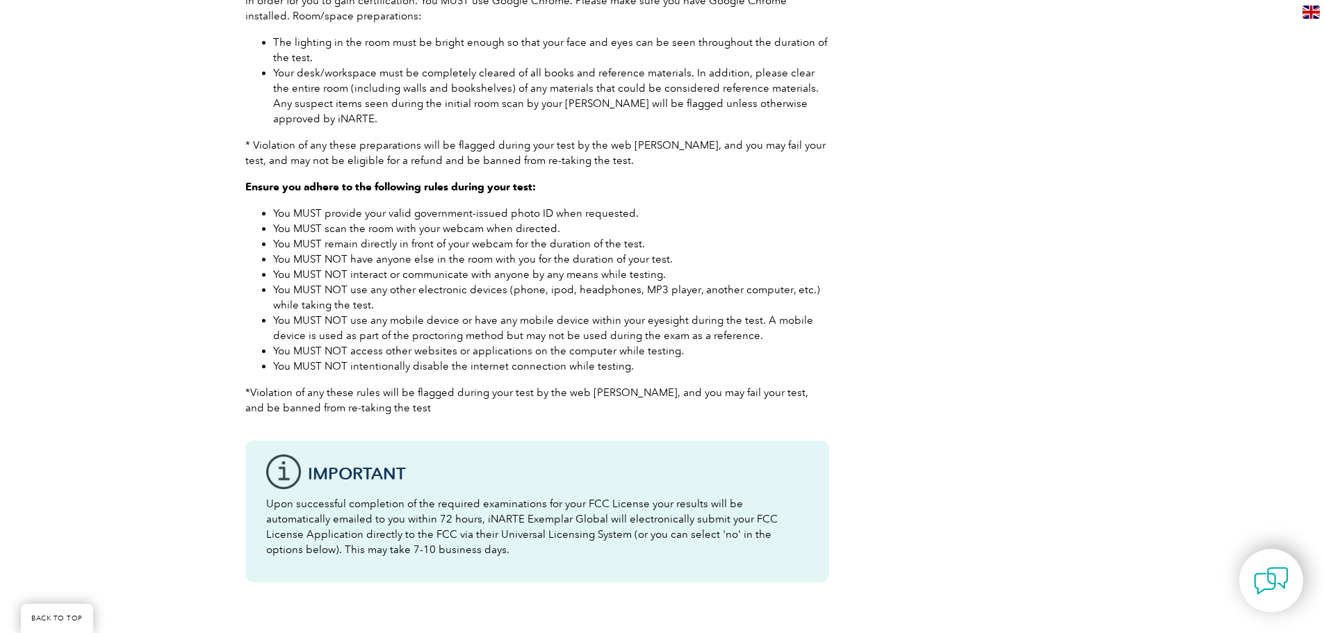
scroll to position [139, 0]
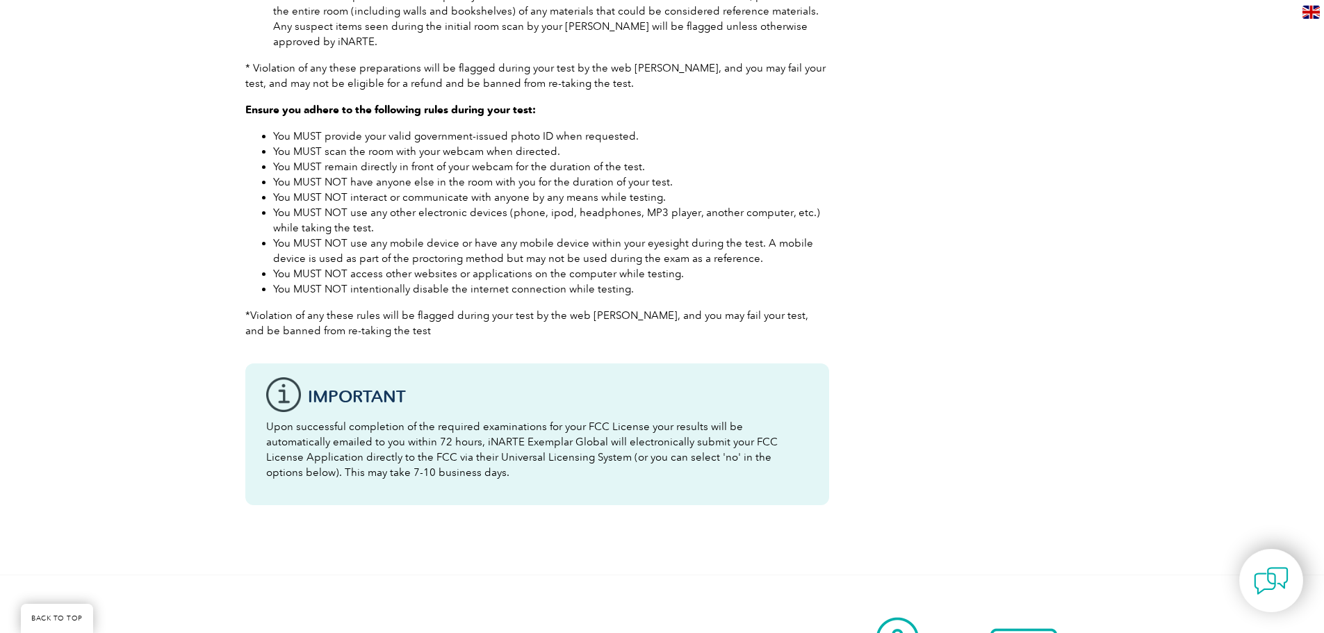
scroll to position [1000, 0]
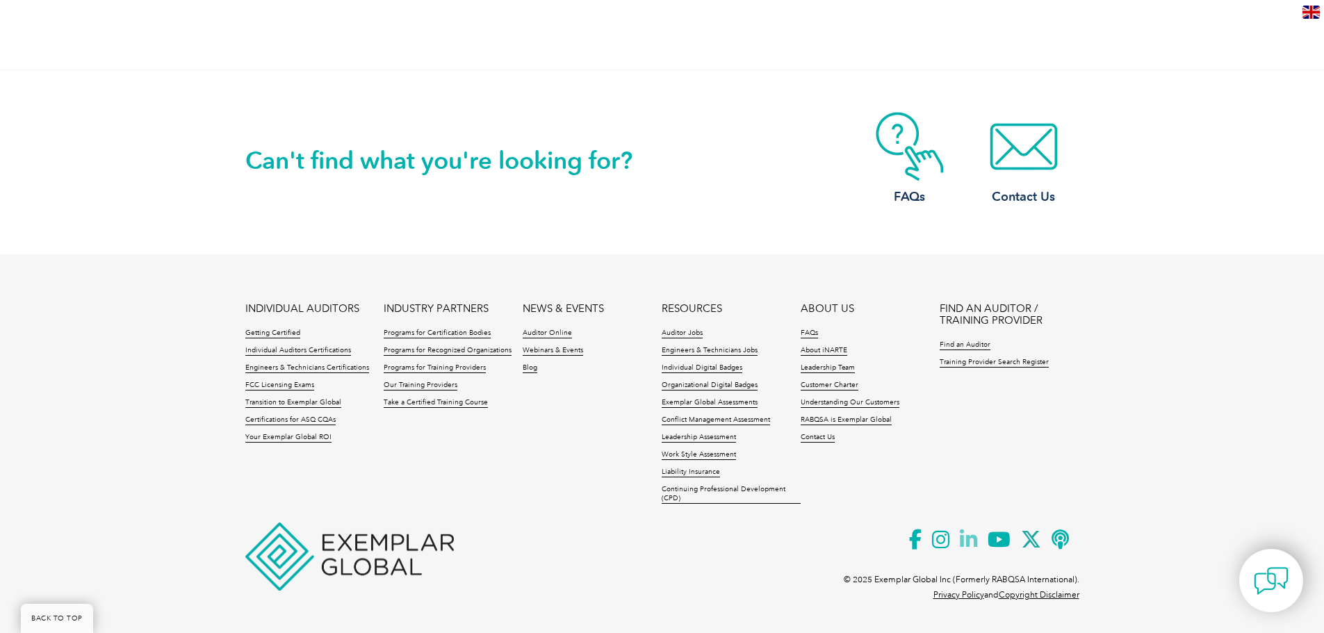
click at [966, 542] on icon at bounding box center [974, 540] width 28 height 34
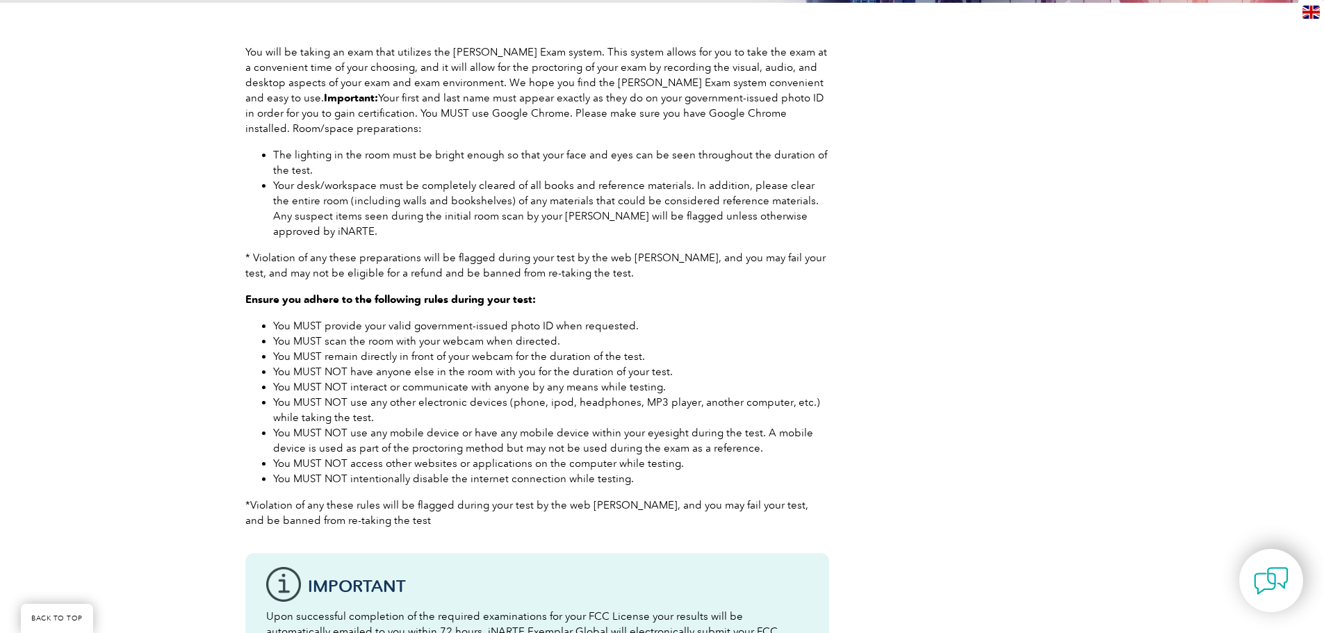
scroll to position [0, 0]
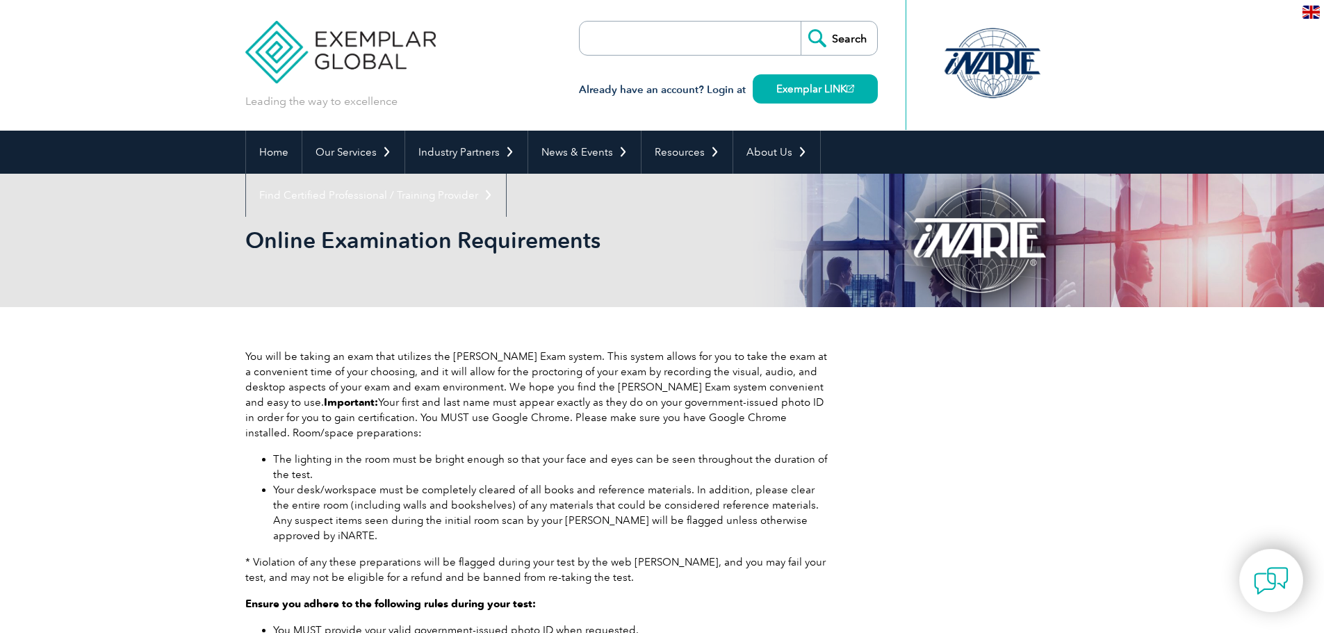
click at [760, 32] on form "Search" at bounding box center [728, 38] width 299 height 35
click at [658, 31] on input "search" at bounding box center [660, 38] width 146 height 33
